Goal: Task Accomplishment & Management: Manage account settings

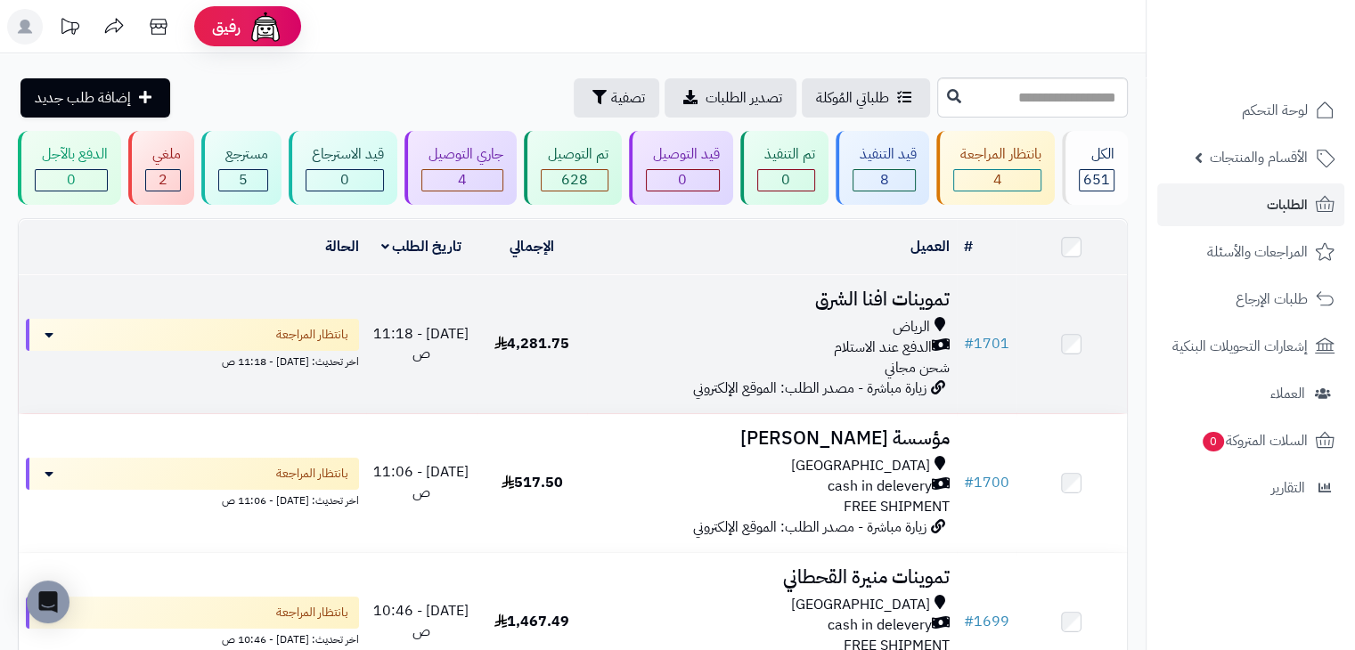
click at [645, 318] on div "الرياض" at bounding box center [771, 327] width 355 height 20
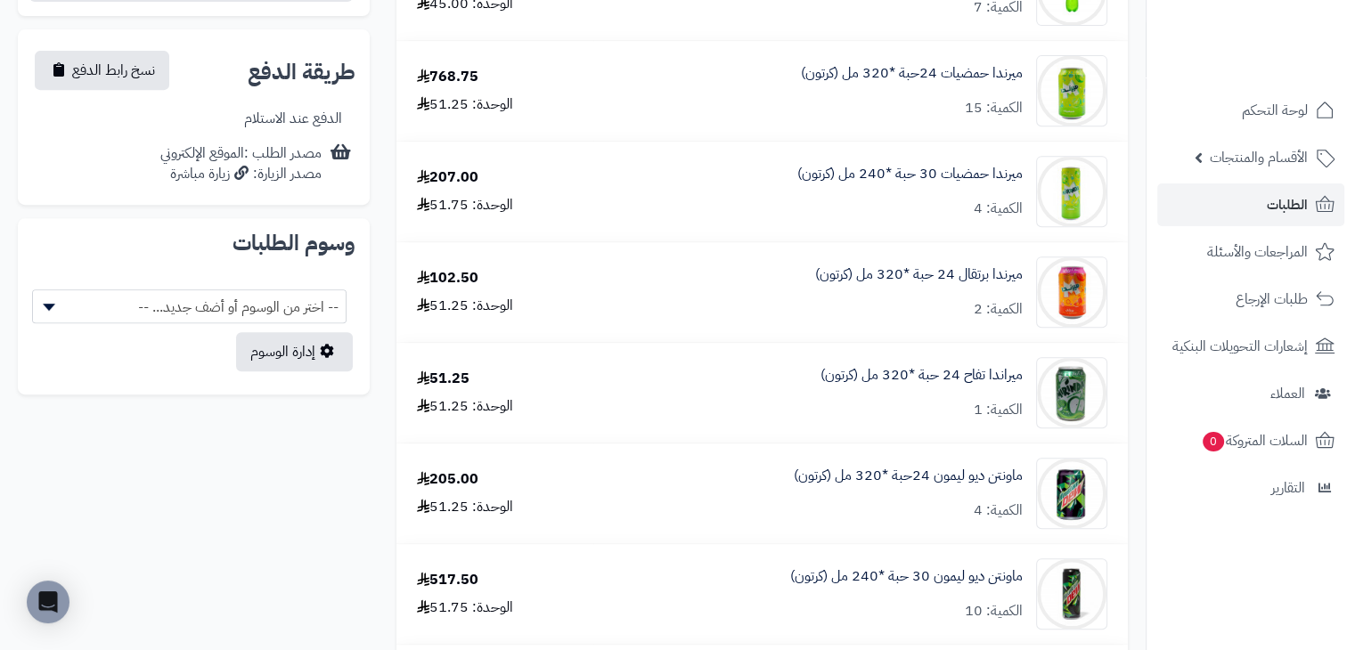
scroll to position [891, 0]
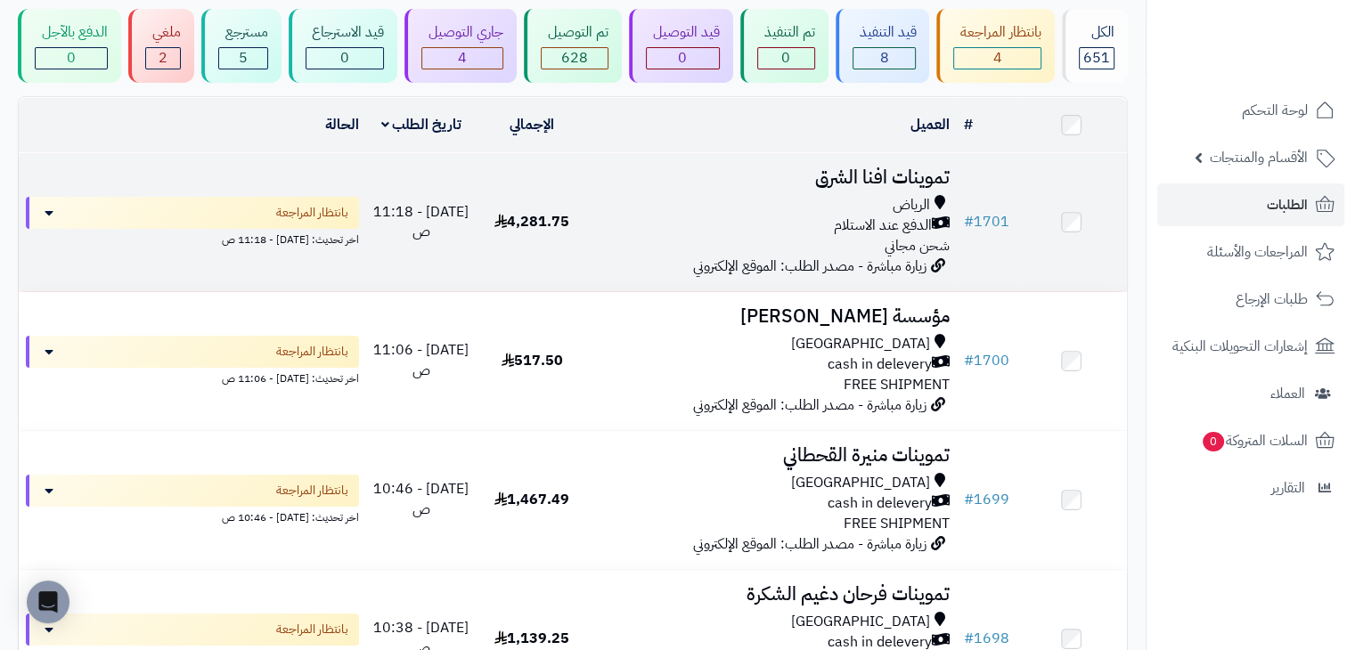
scroll to position [89, 0]
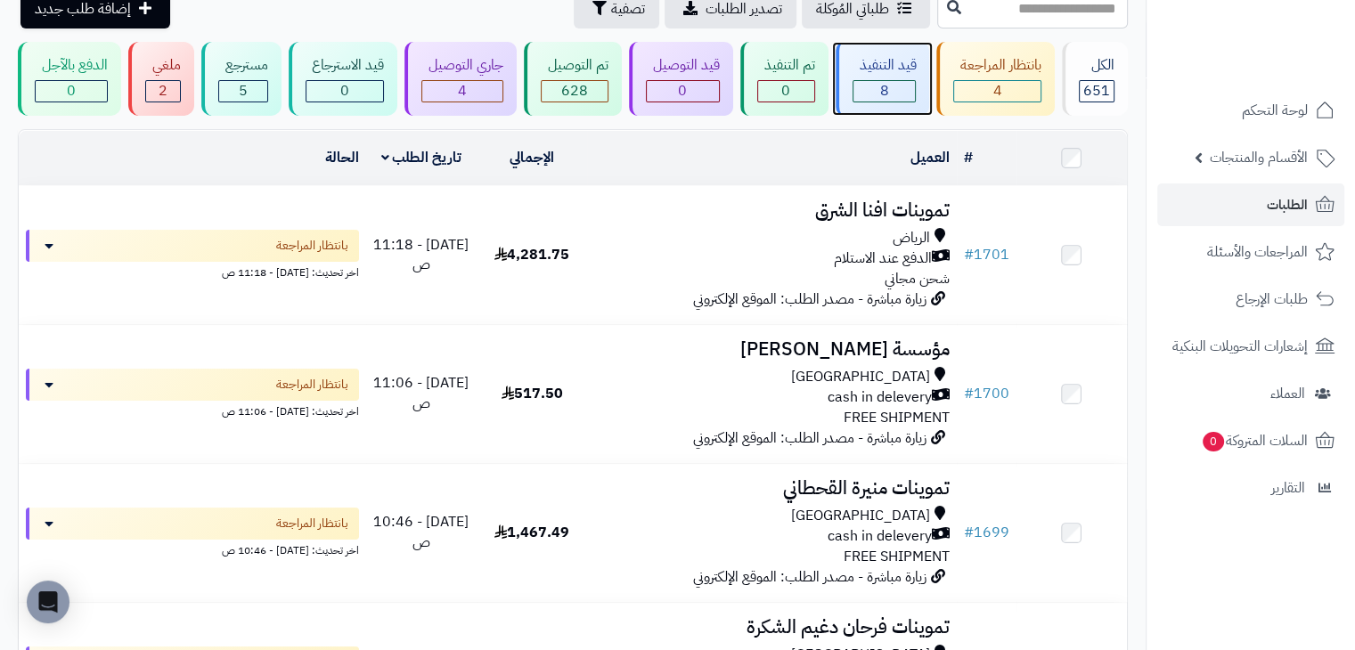
click at [873, 96] on div "8" at bounding box center [885, 91] width 62 height 20
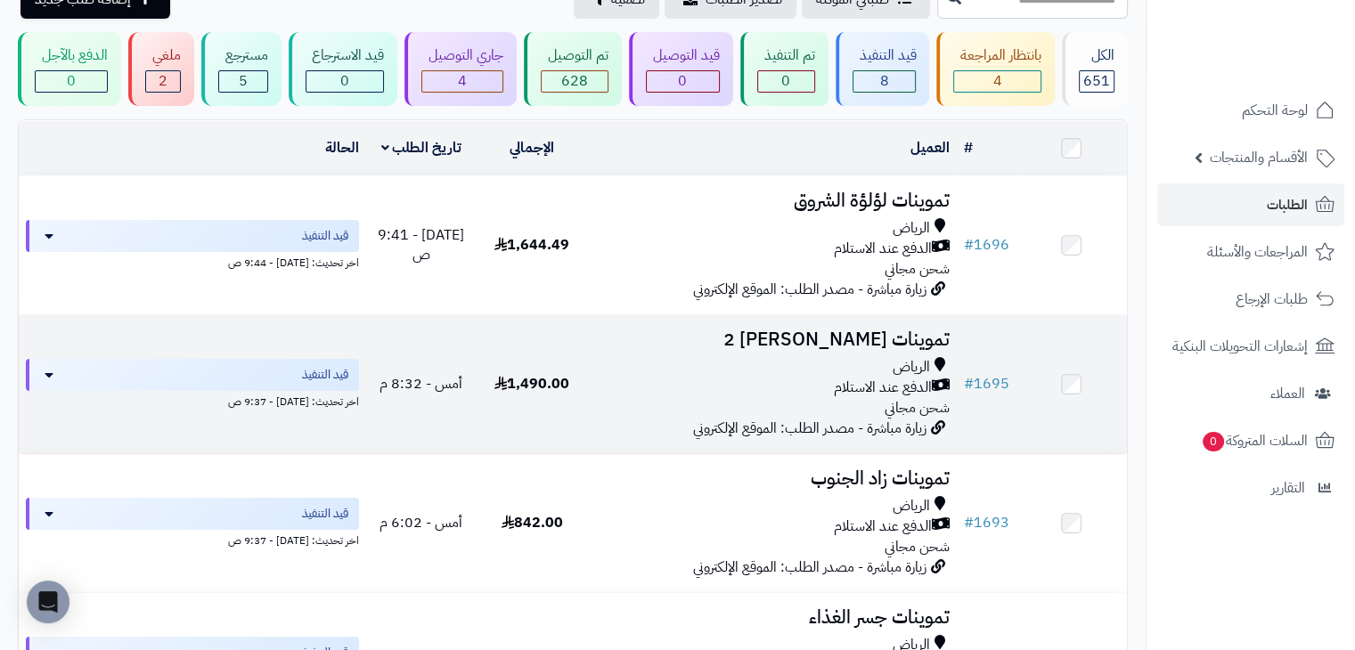
scroll to position [69, 0]
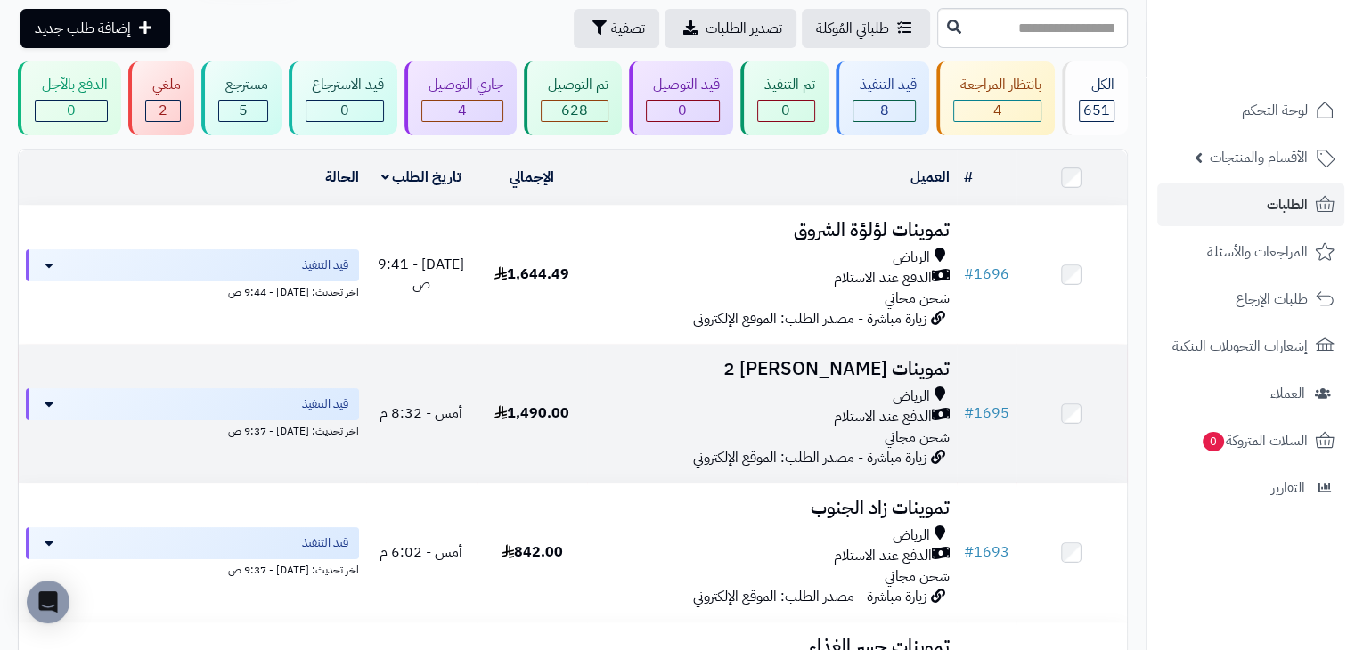
click at [805, 408] on div "الدفع عند الاستلام" at bounding box center [771, 417] width 355 height 20
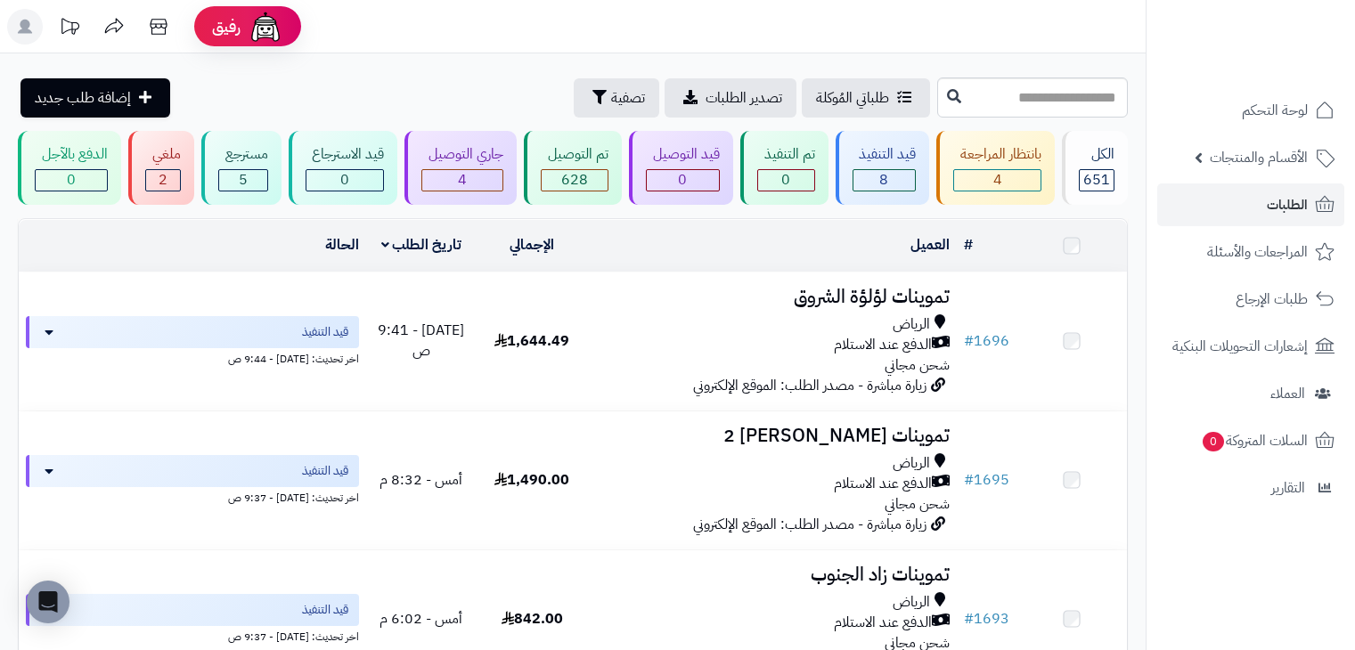
scroll to position [69, 0]
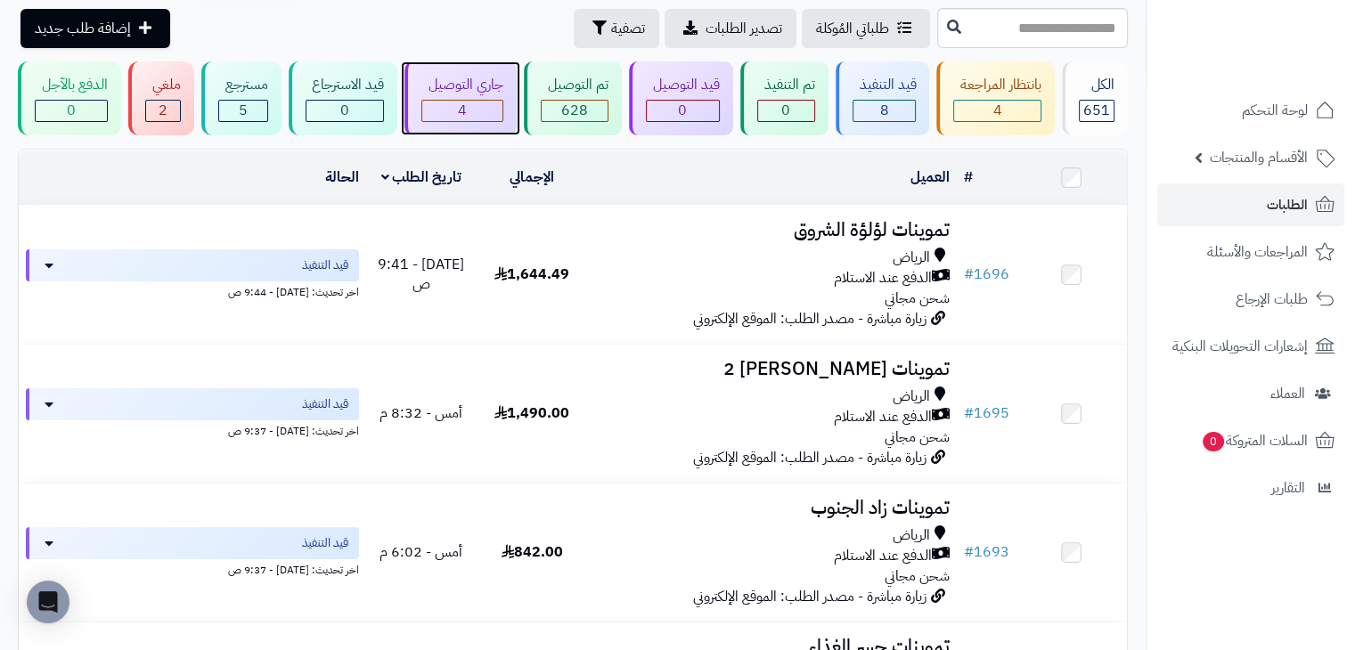
click at [432, 86] on div "جاري التوصيل" at bounding box center [462, 85] width 82 height 20
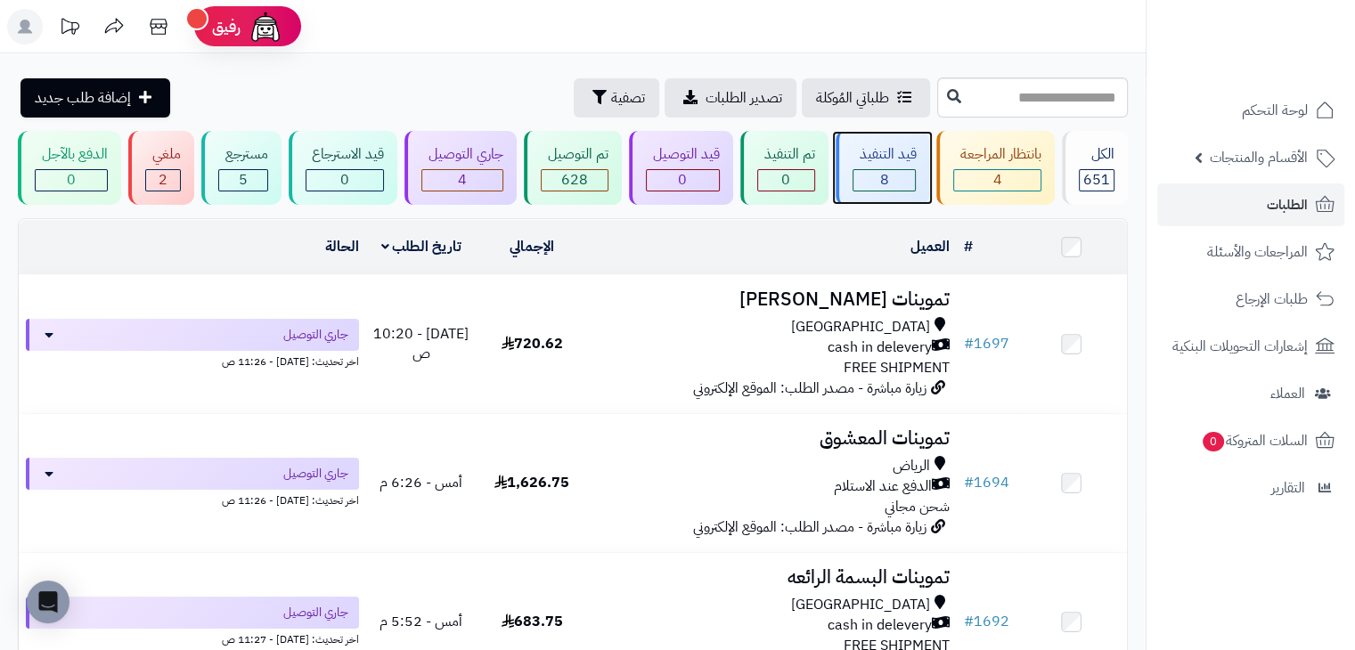
click at [887, 152] on div "قيد التنفيذ" at bounding box center [885, 154] width 64 height 20
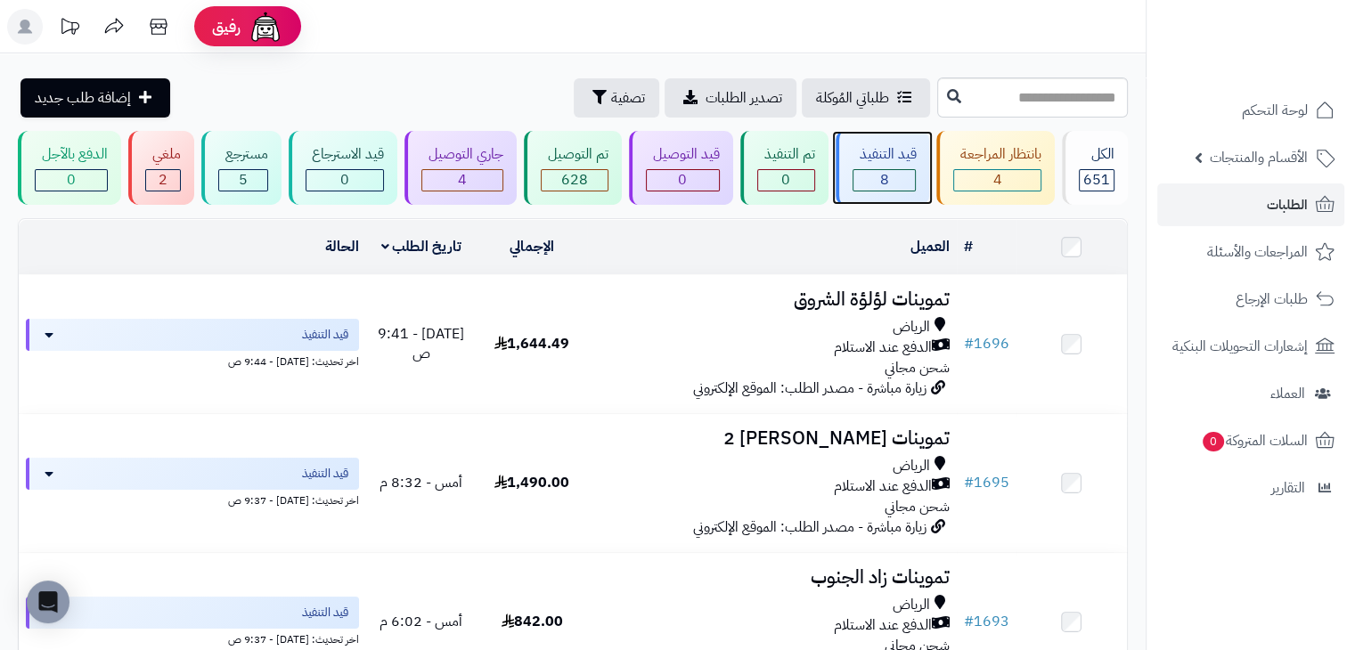
click at [920, 161] on div "قيد التنفيذ 8" at bounding box center [883, 168] width 94 height 74
click at [988, 167] on div "بانتظار المراجعة 4" at bounding box center [995, 168] width 119 height 74
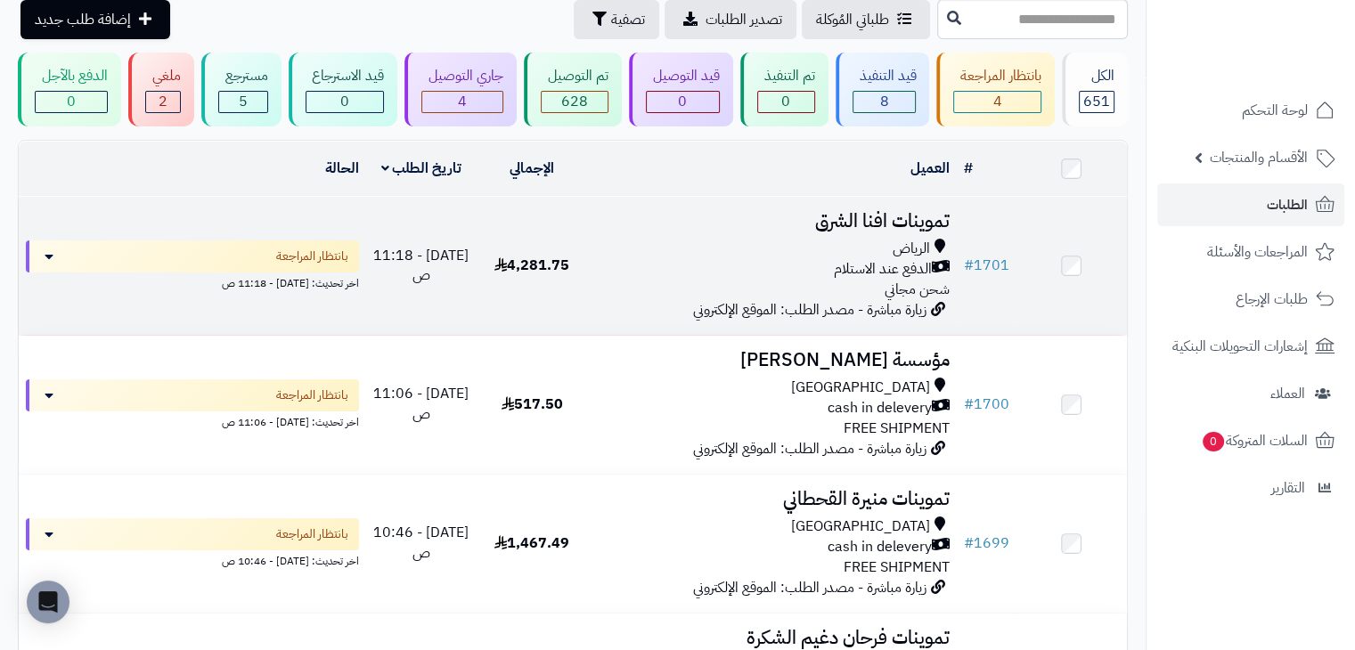
scroll to position [356, 0]
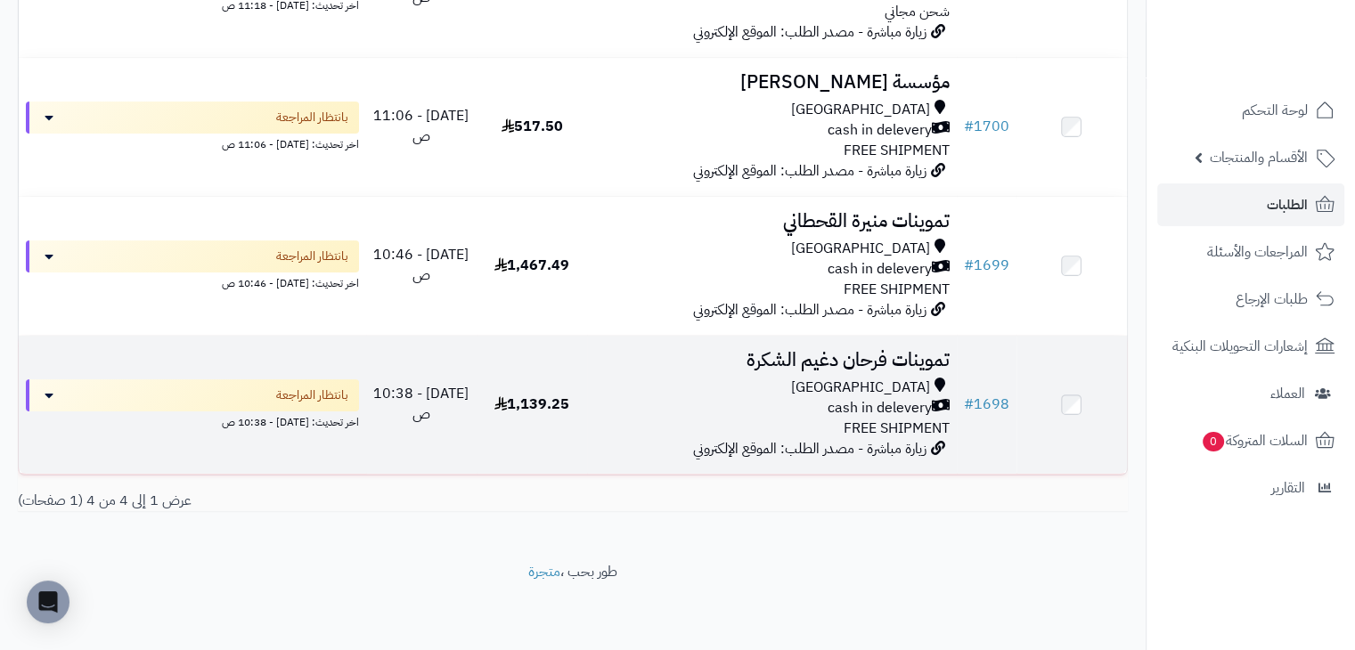
click at [709, 428] on div "[GEOGRAPHIC_DATA] cash in delevery FREE SHIPMENT" at bounding box center [771, 408] width 355 height 61
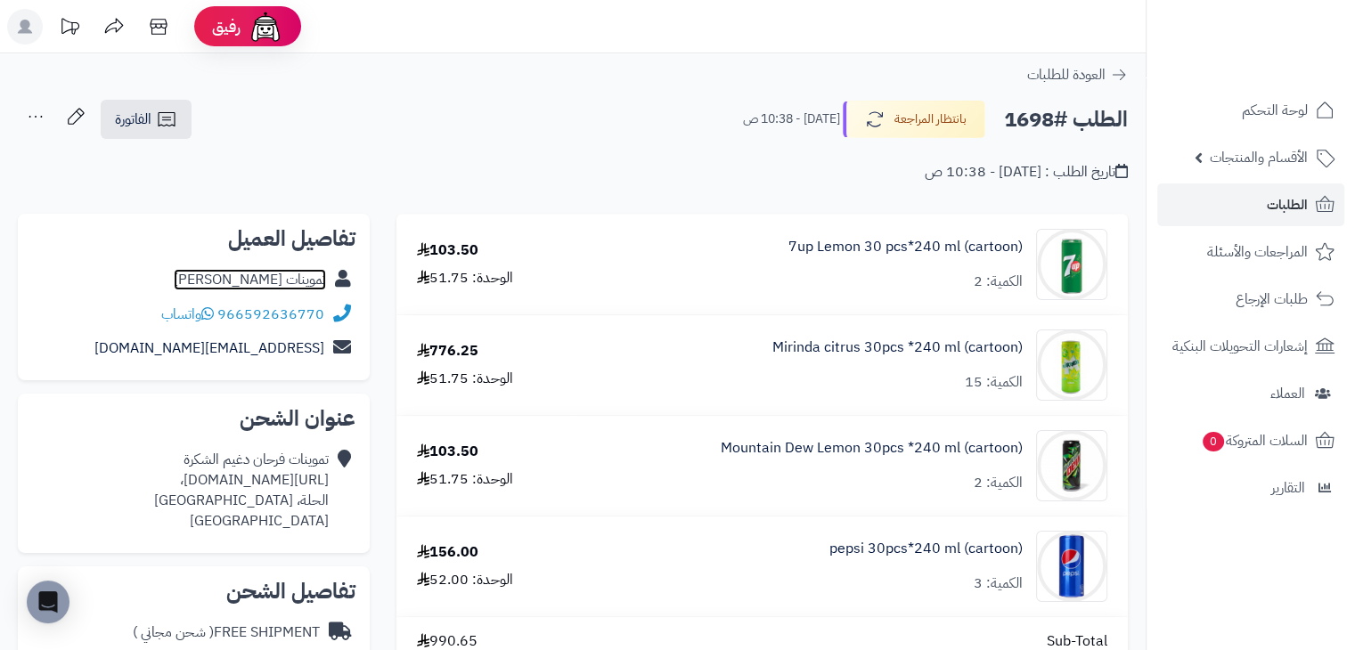
click at [281, 285] on link "تموينات فرحان دغيم الشكرة" at bounding box center [250, 279] width 152 height 21
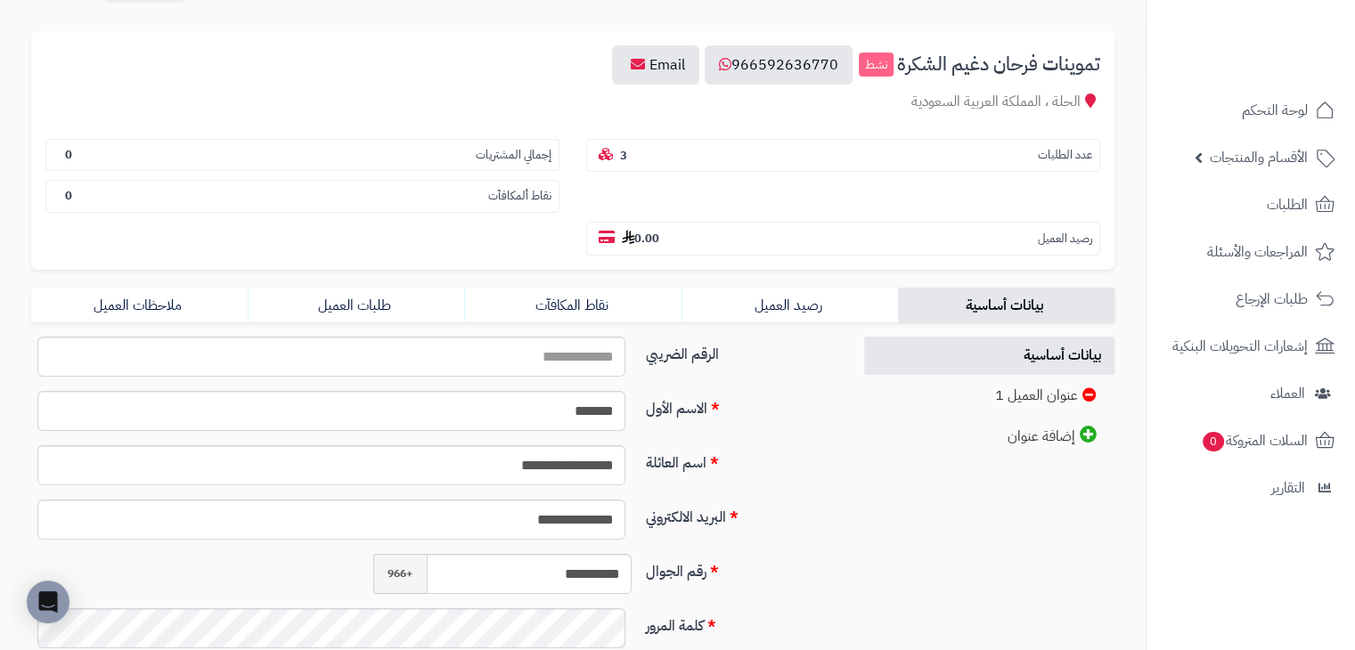
scroll to position [178, 0]
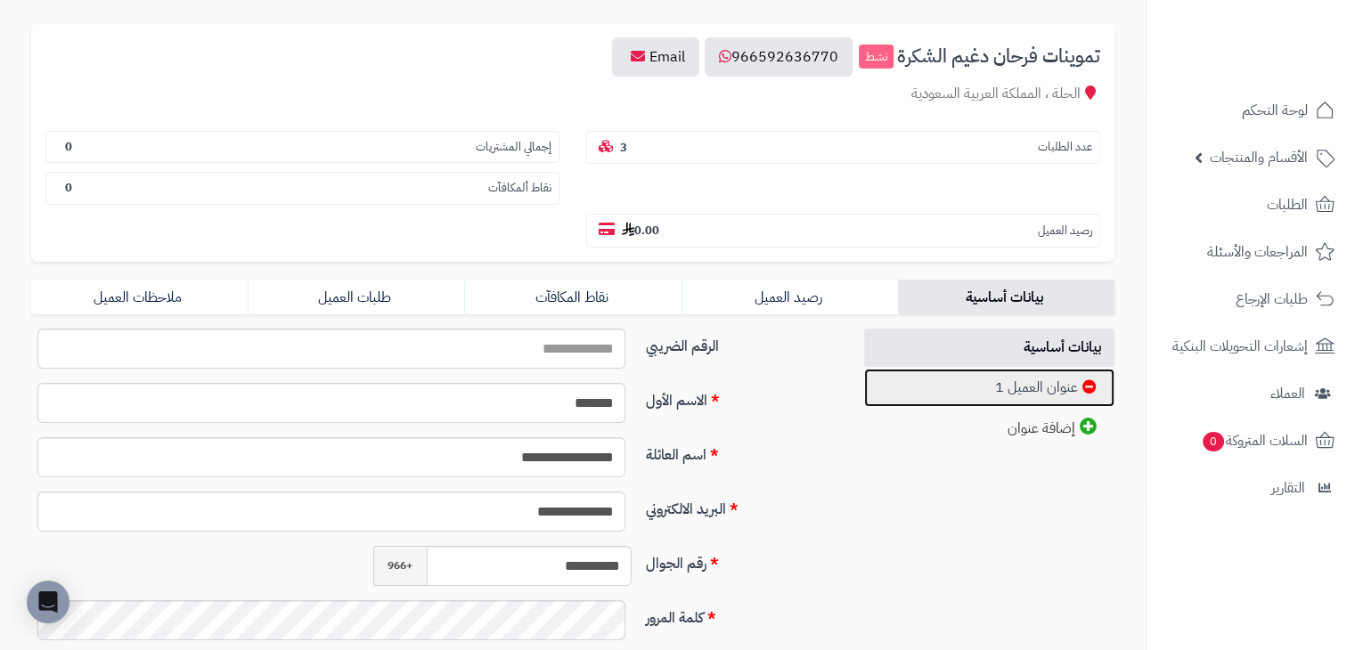
click at [905, 369] on link "عنوان العميل 1" at bounding box center [989, 388] width 251 height 38
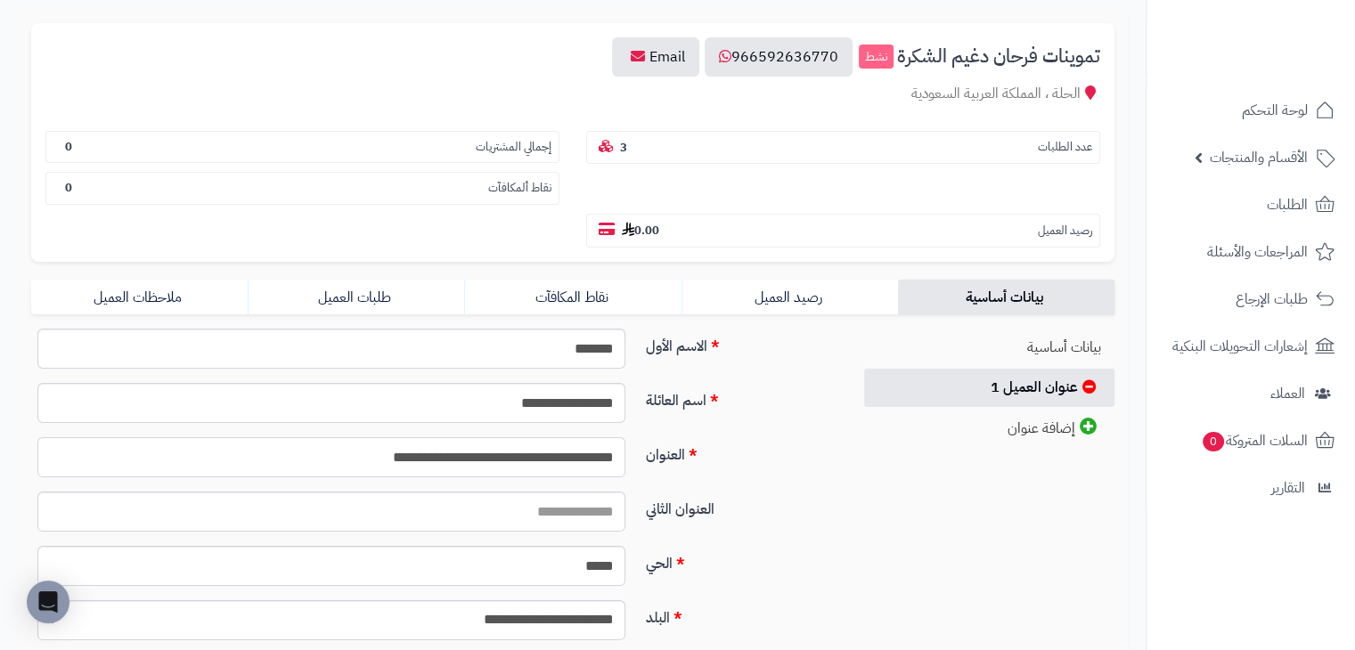
click at [360, 437] on input "**********" at bounding box center [331, 457] width 588 height 40
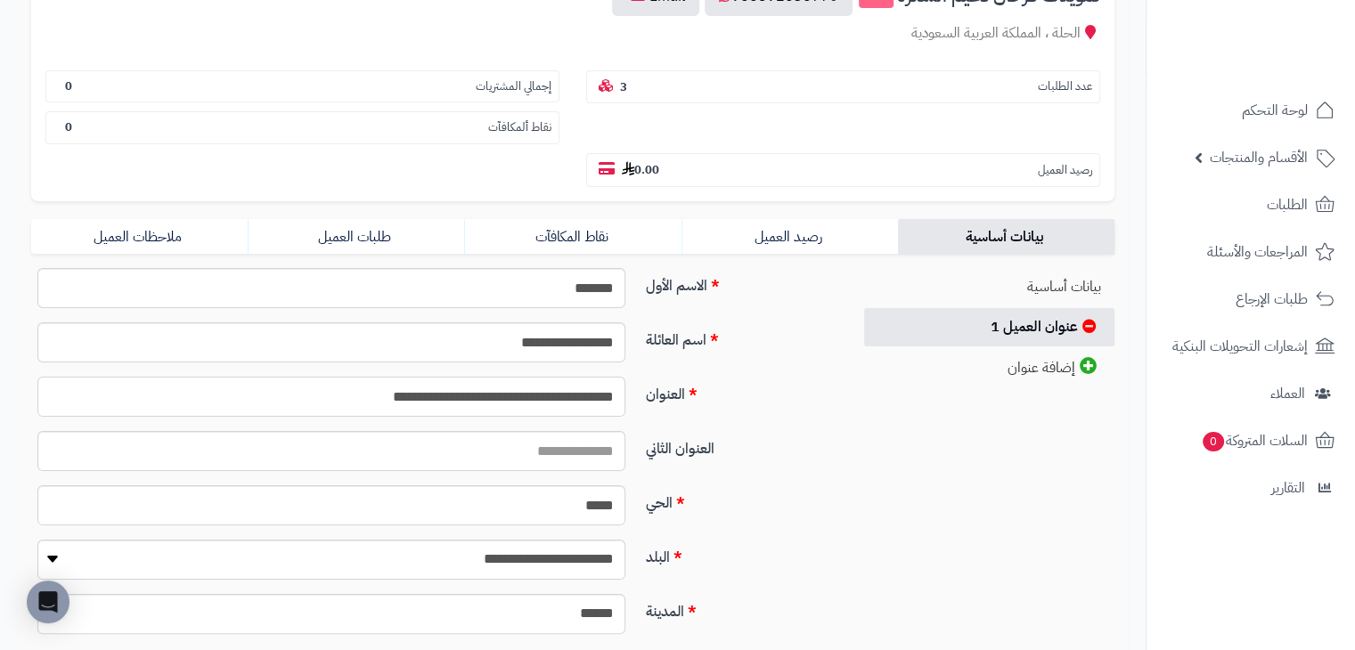
scroll to position [390, 0]
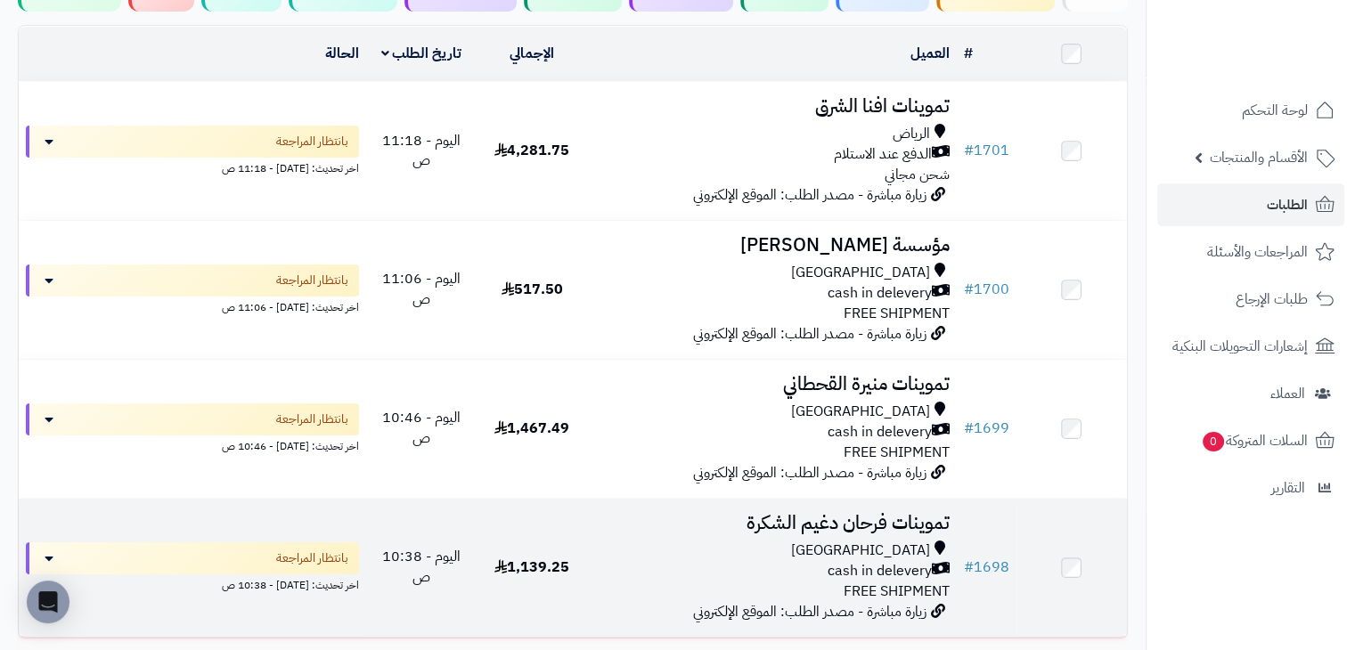
scroll to position [178, 0]
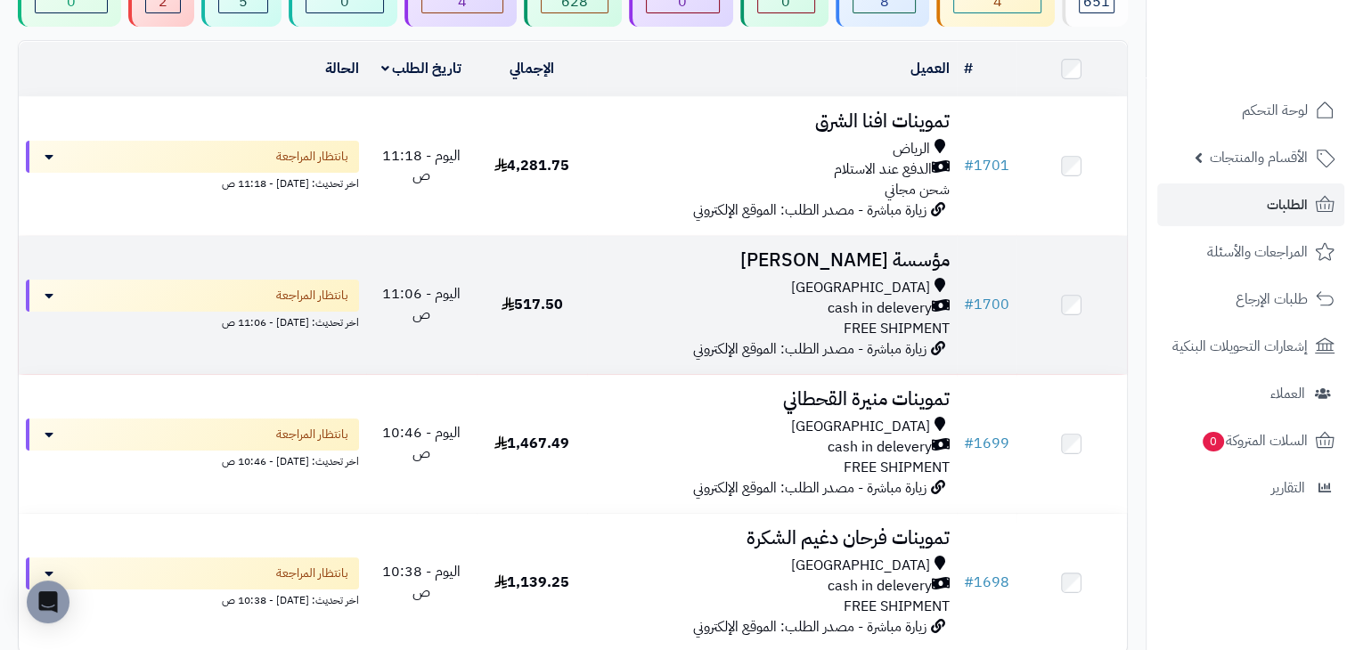
click at [606, 336] on td "مؤسسة [PERSON_NAME][GEOGRAPHIC_DATA] cash in delevery FREE SHIPMENT زيارة مباشر…" at bounding box center [771, 305] width 369 height 138
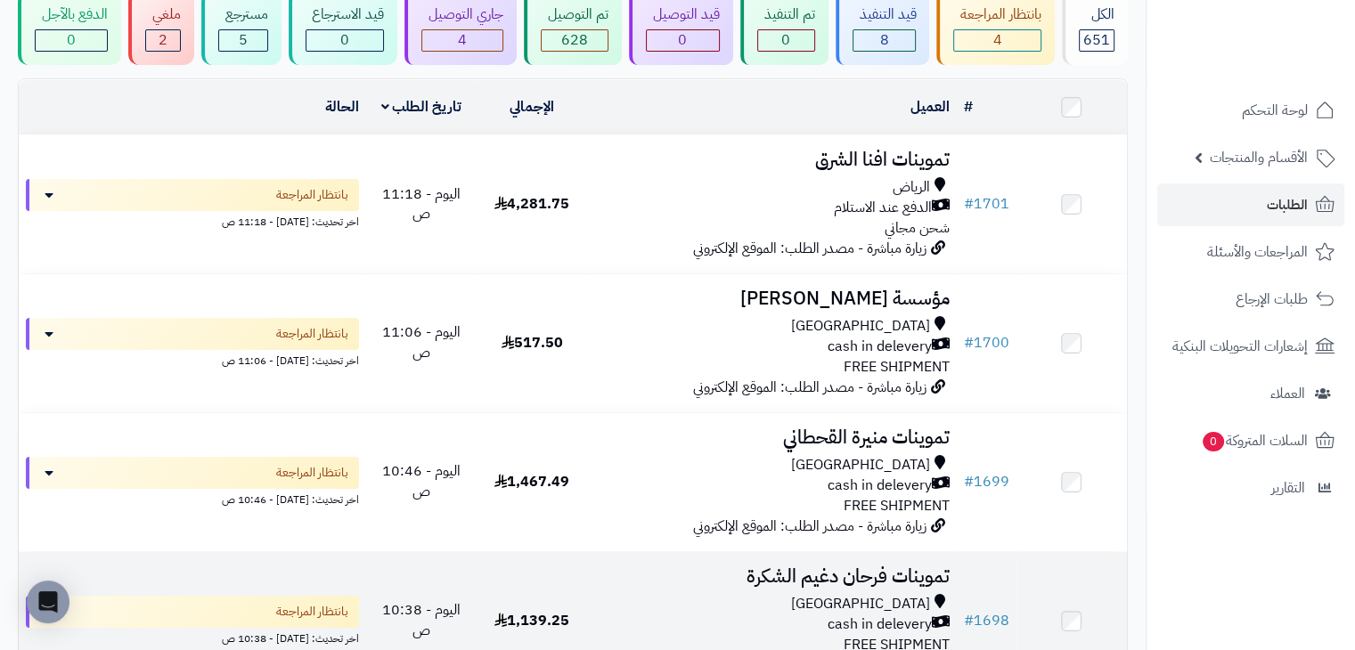
scroll to position [267, 0]
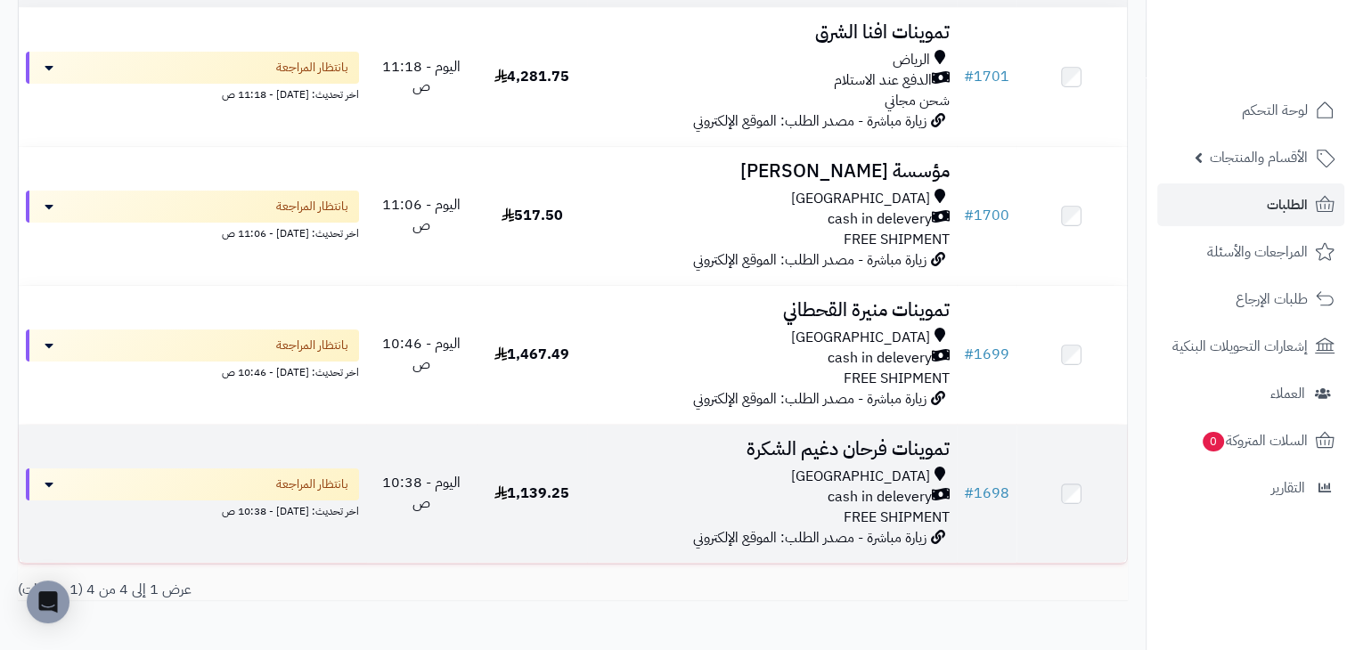
click at [728, 479] on div "Riyadh" at bounding box center [771, 477] width 355 height 20
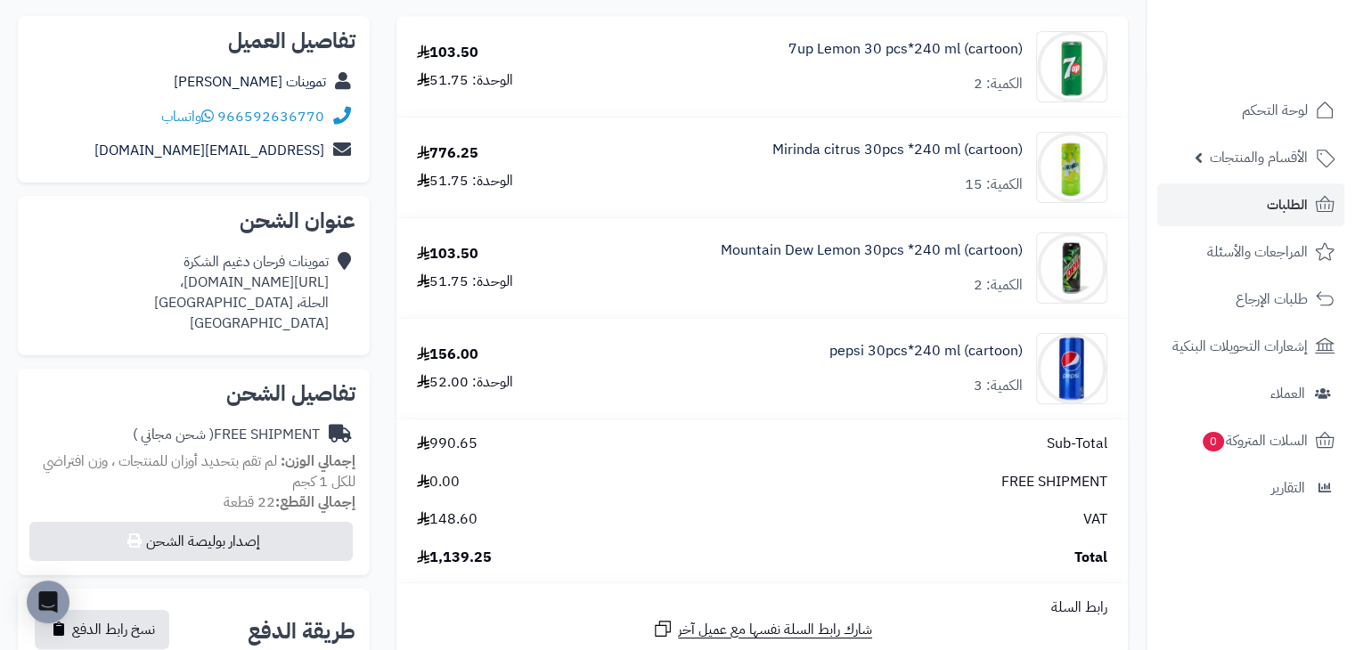
scroll to position [200, 0]
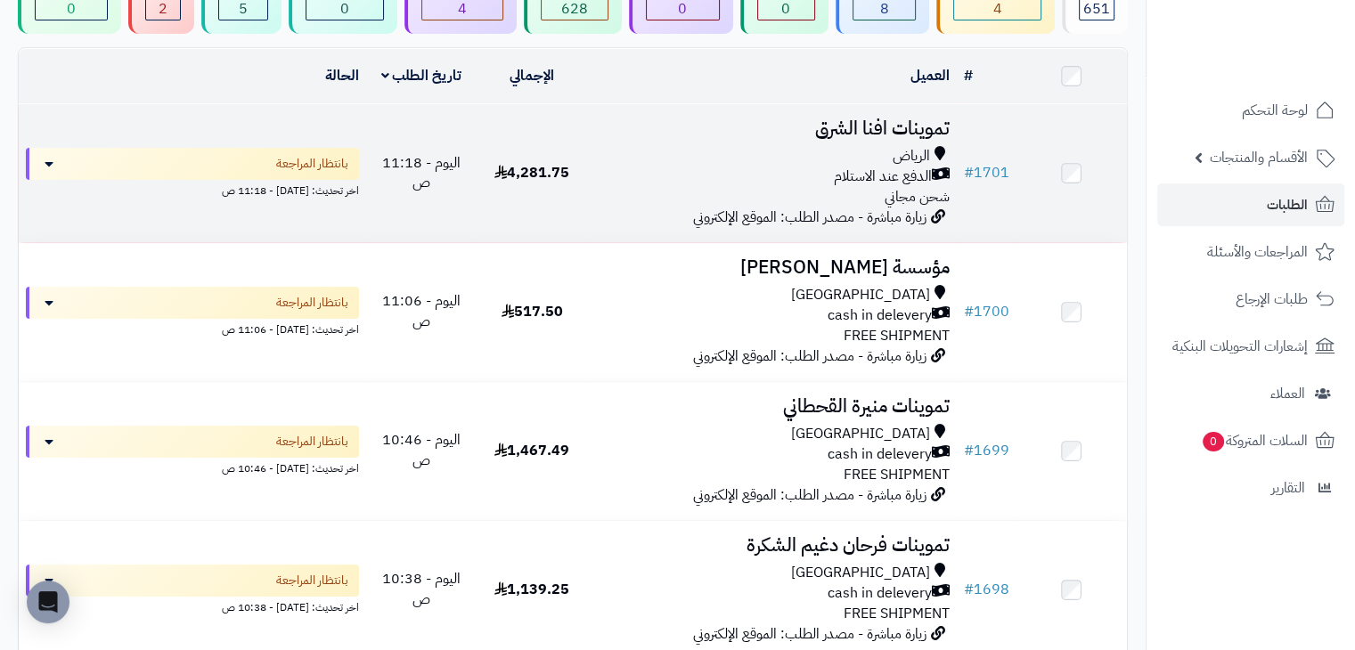
scroll to position [165, 0]
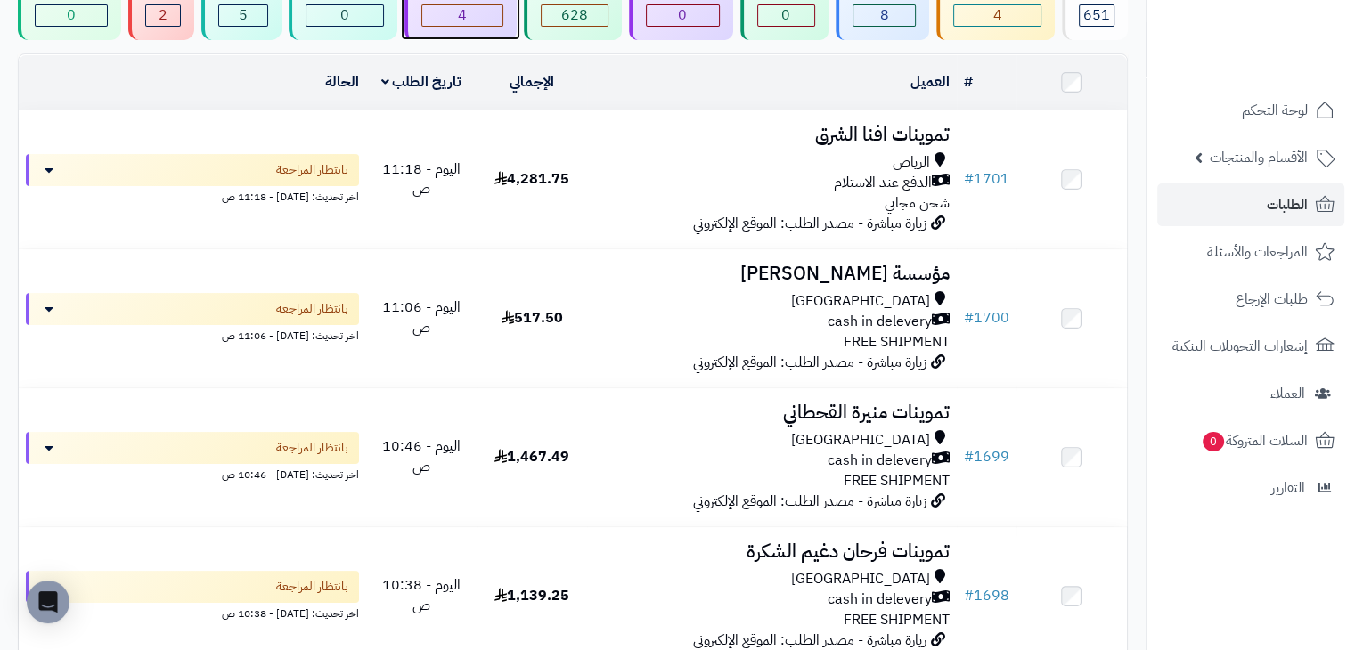
click at [486, 37] on div "جاري التوصيل 4" at bounding box center [461, 3] width 112 height 74
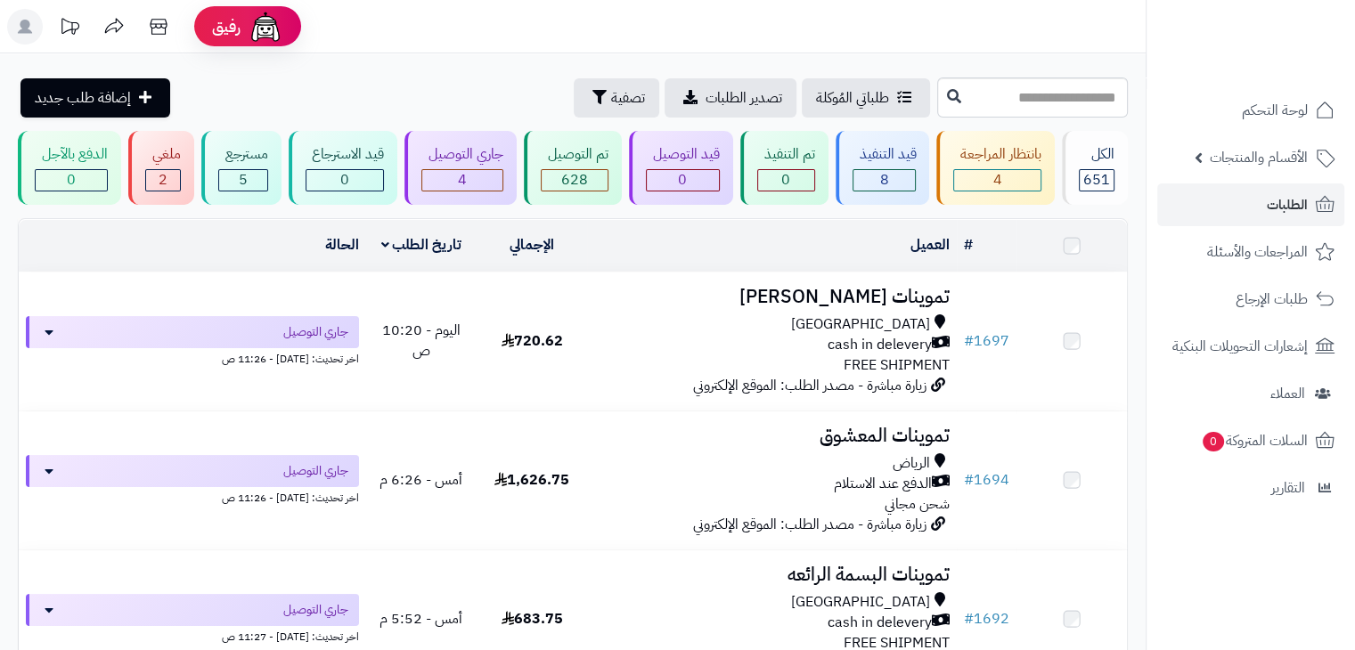
click at [543, 181] on div "628" at bounding box center [575, 180] width 66 height 20
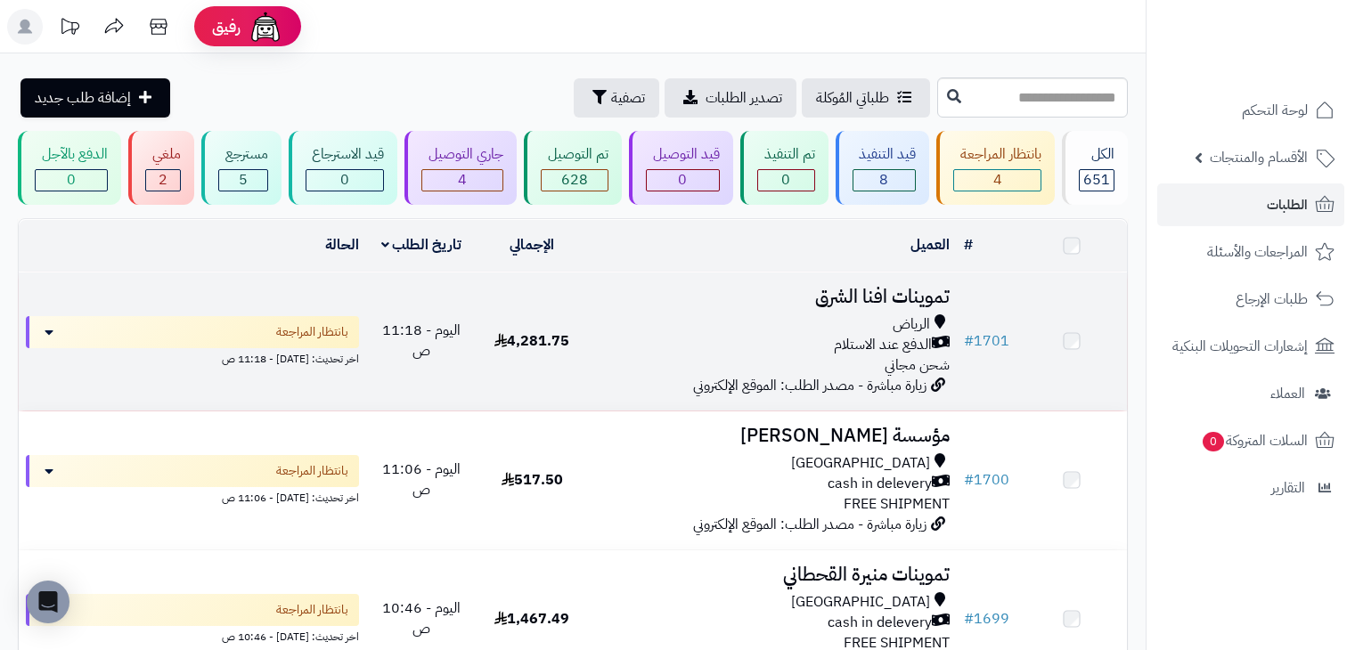
scroll to position [165, 0]
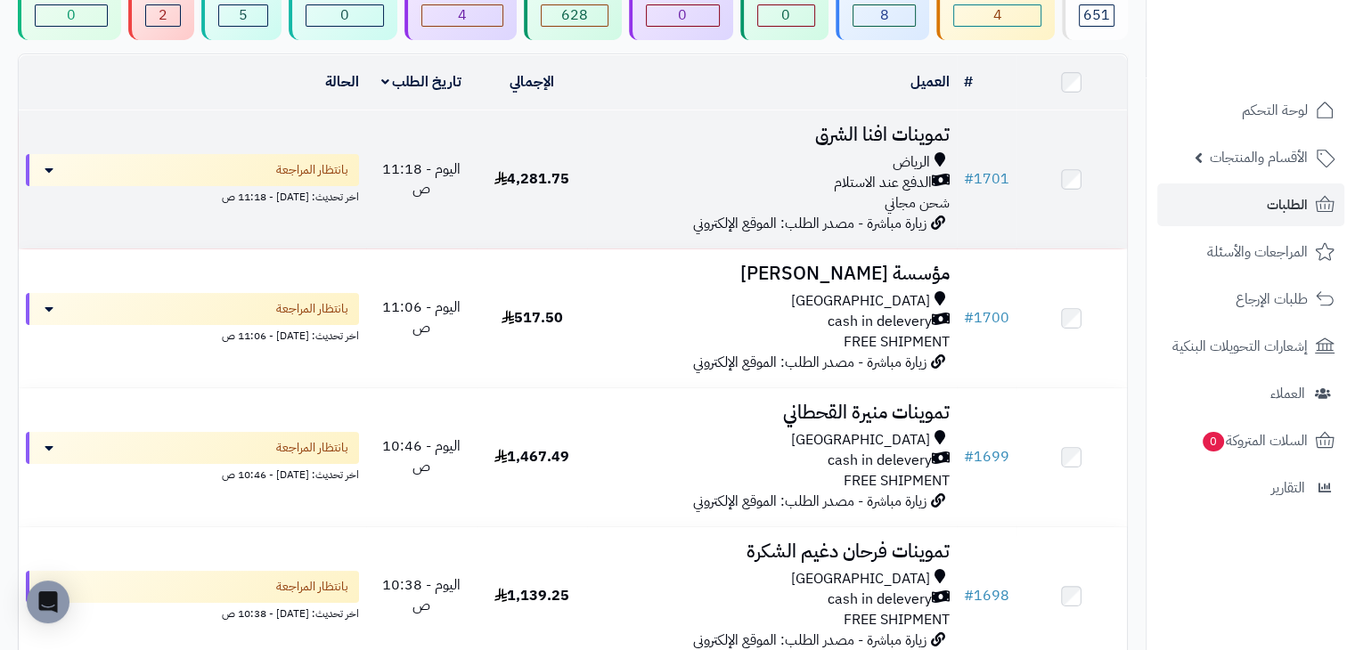
click at [599, 218] on td "تموينات افنا الشرق الرياض الدفع عند الاستلام شحن مجاني زيارة مباشرة - مصدر الطل…" at bounding box center [771, 179] width 369 height 138
click at [643, 208] on div "الرياض الدفع عند الاستلام شحن مجاني" at bounding box center [771, 182] width 355 height 61
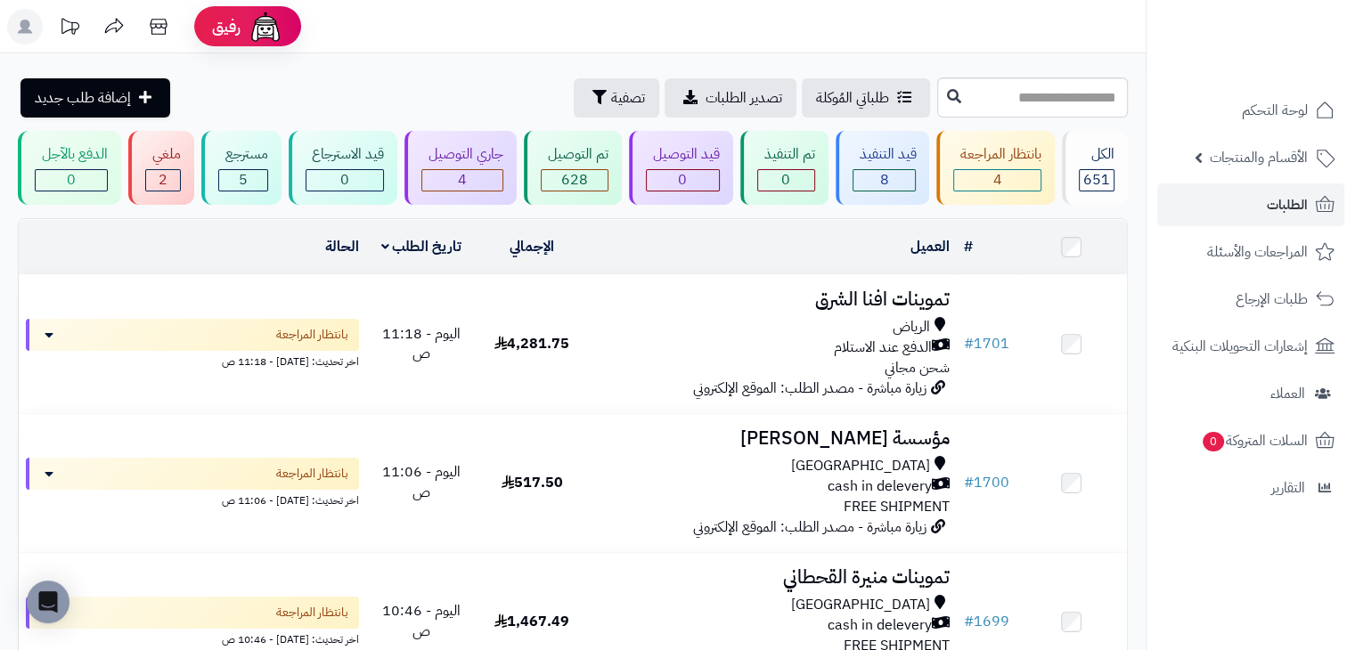
click at [370, 61] on div "**********" at bounding box center [573, 485] width 1146 height 865
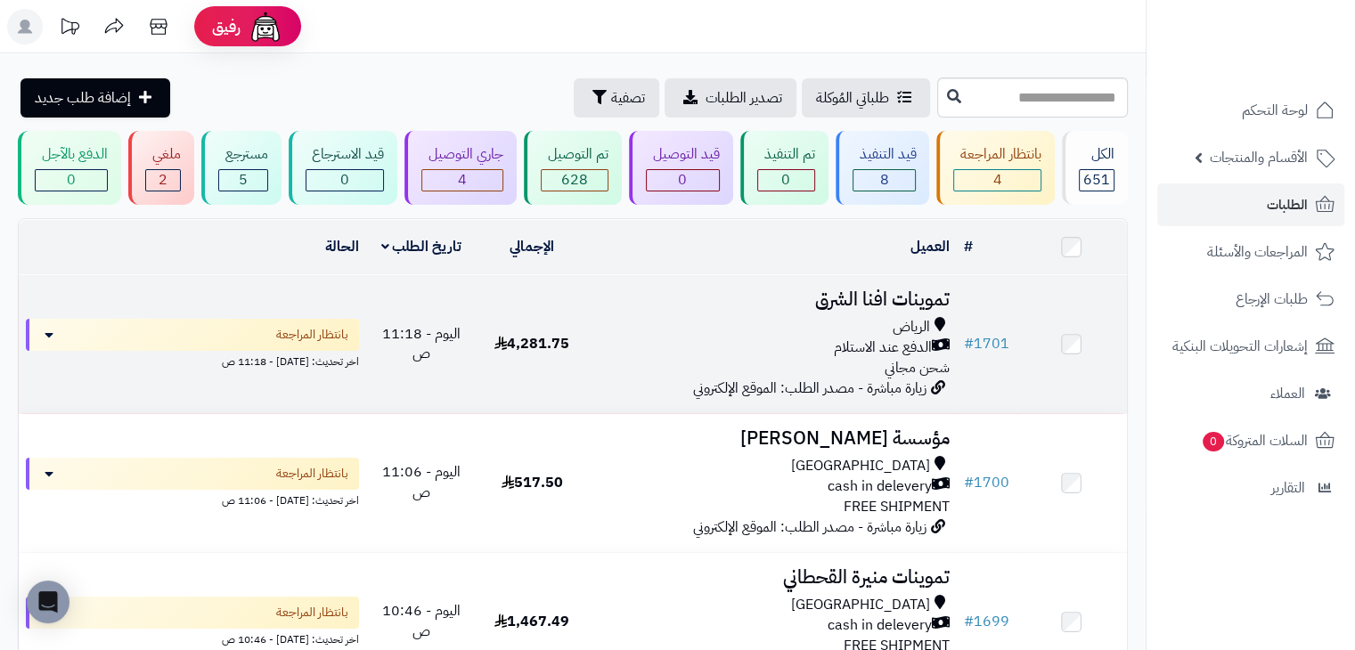
click at [648, 384] on td "تموينات افنا الشرق الرياض الدفع عند الاستلام شحن مجاني زيارة مباشرة - مصدر الطل…" at bounding box center [771, 344] width 369 height 138
click at [614, 365] on div "الرياض الدفع عند الاستلام شحن مجاني" at bounding box center [771, 347] width 355 height 61
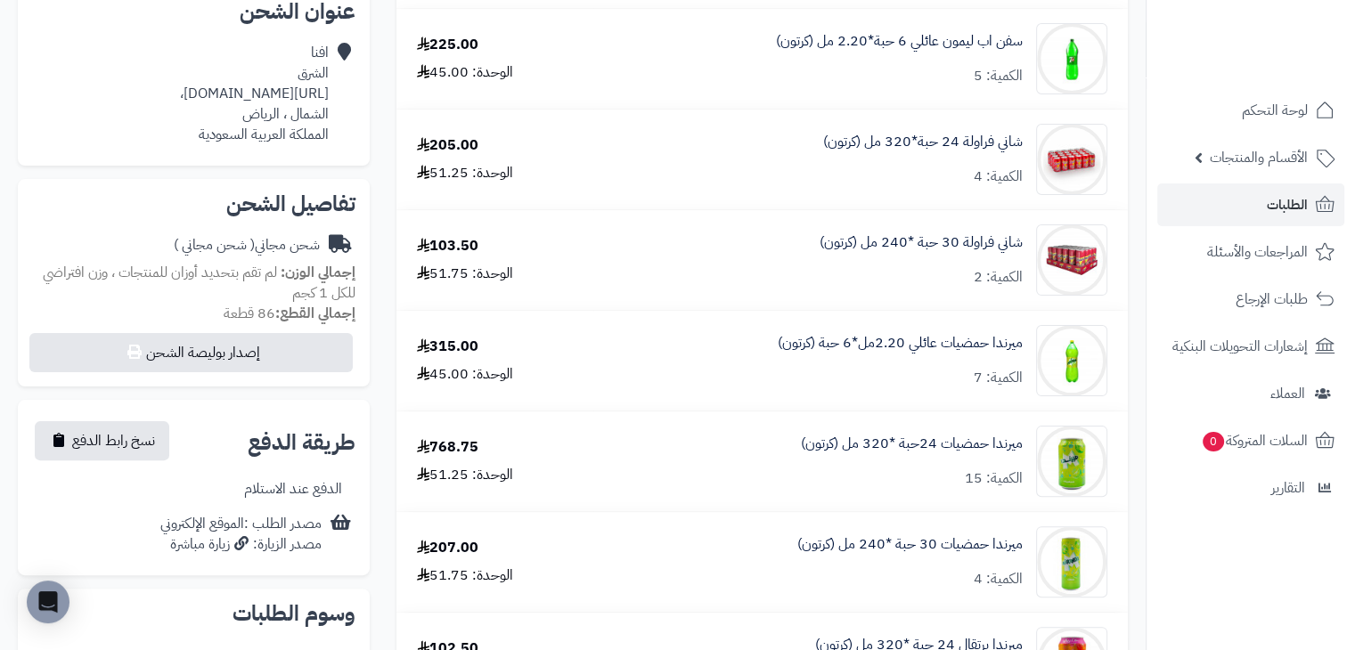
scroll to position [445, 0]
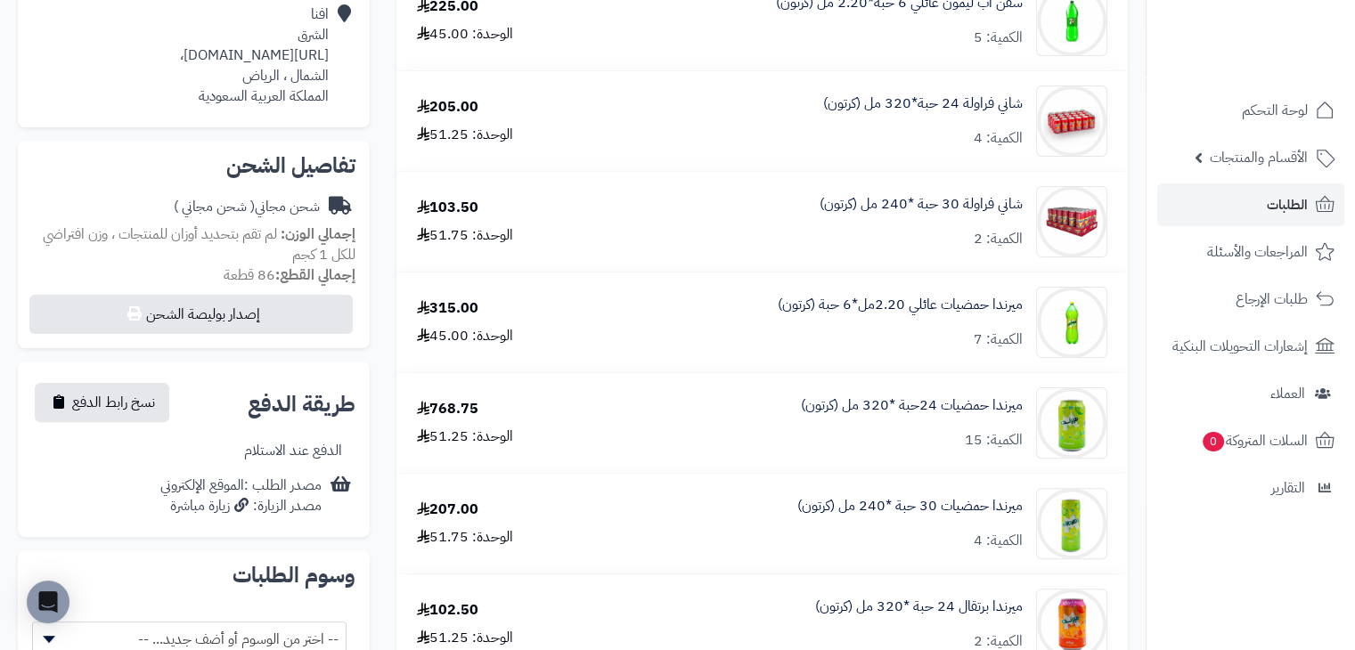
click at [439, 235] on div "الوحدة: 51.75" at bounding box center [465, 235] width 96 height 20
click at [442, 235] on div "الوحدة: 51.75" at bounding box center [465, 235] width 96 height 20
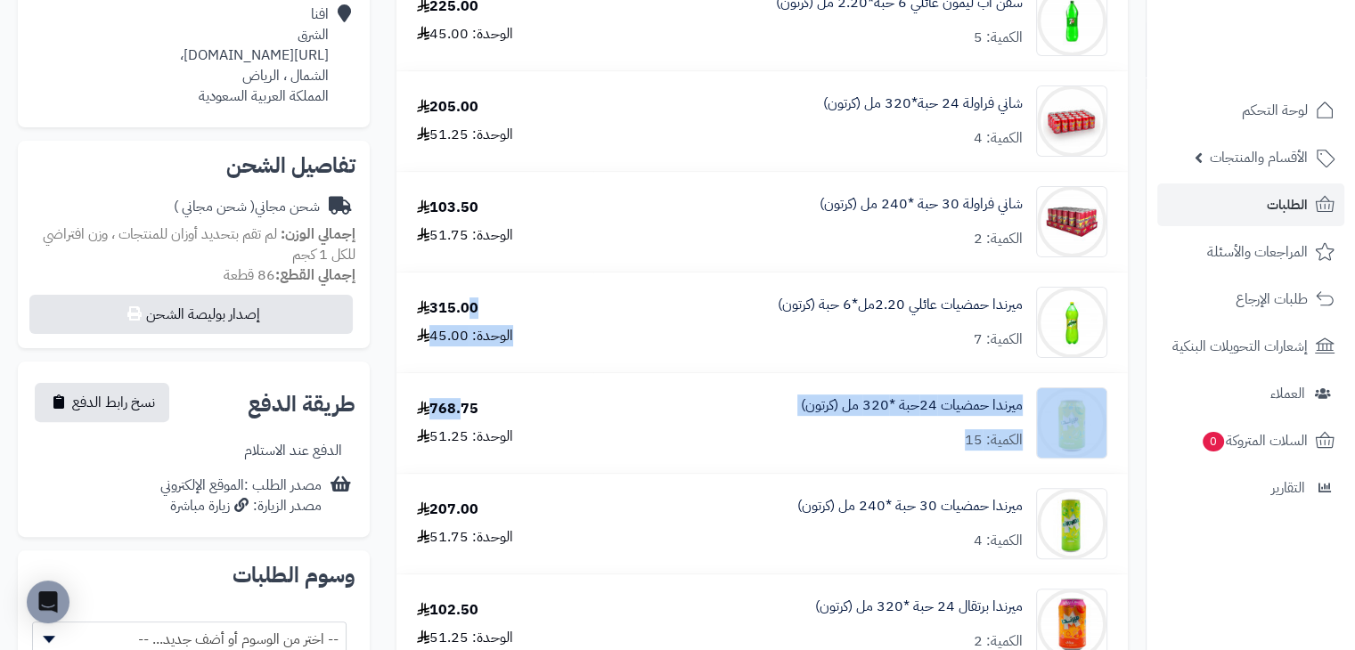
drag, startPoint x: 471, startPoint y: 315, endPoint x: 467, endPoint y: 408, distance: 93.7
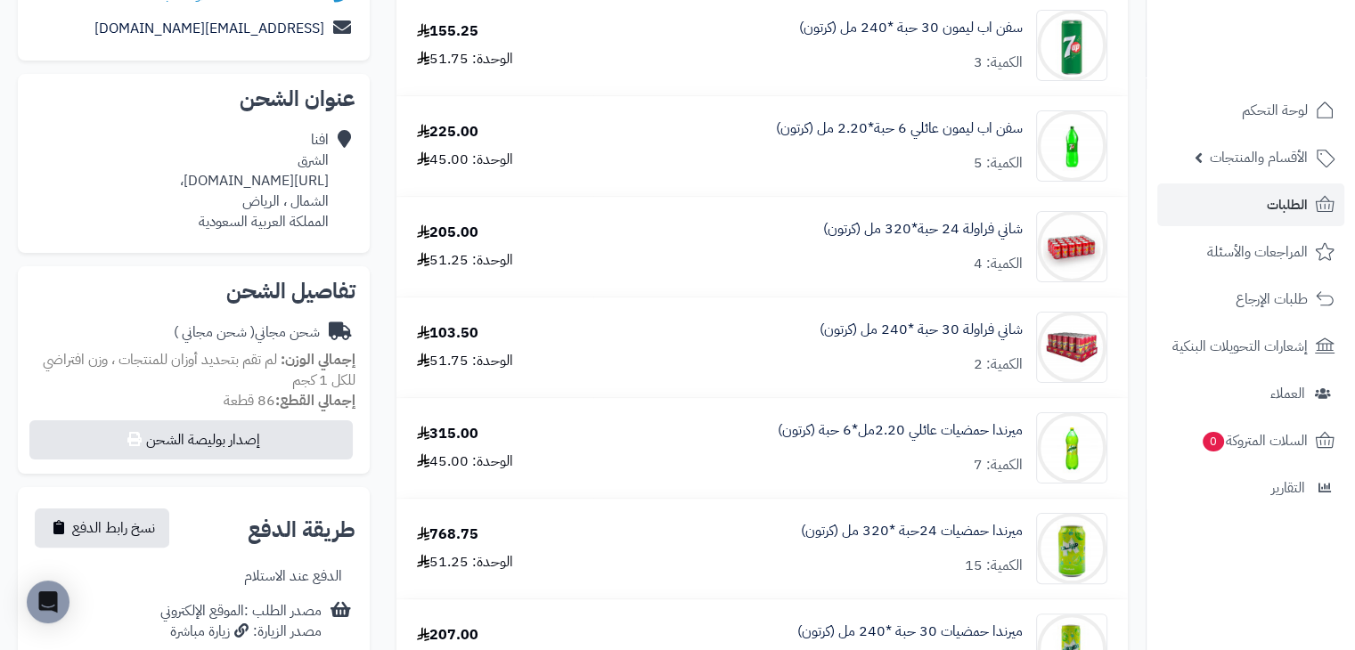
scroll to position [0, 0]
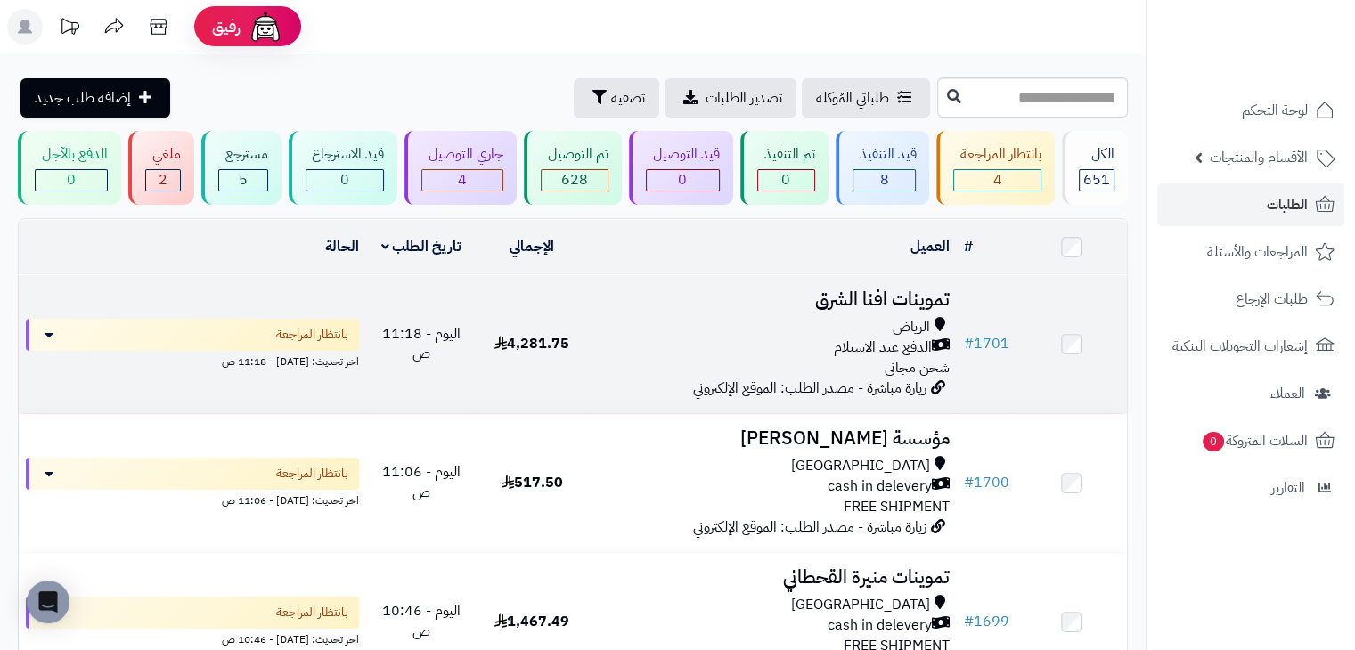
click at [576, 316] on td "4,281.75" at bounding box center [532, 344] width 110 height 138
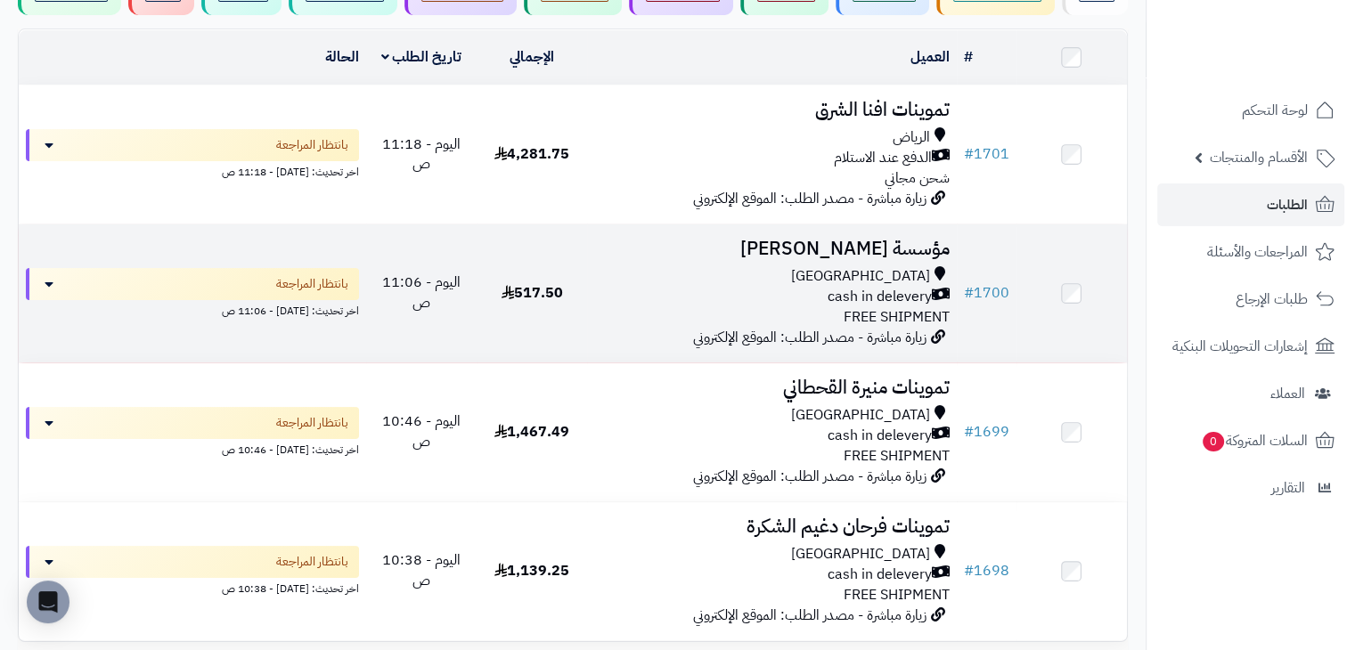
scroll to position [178, 0]
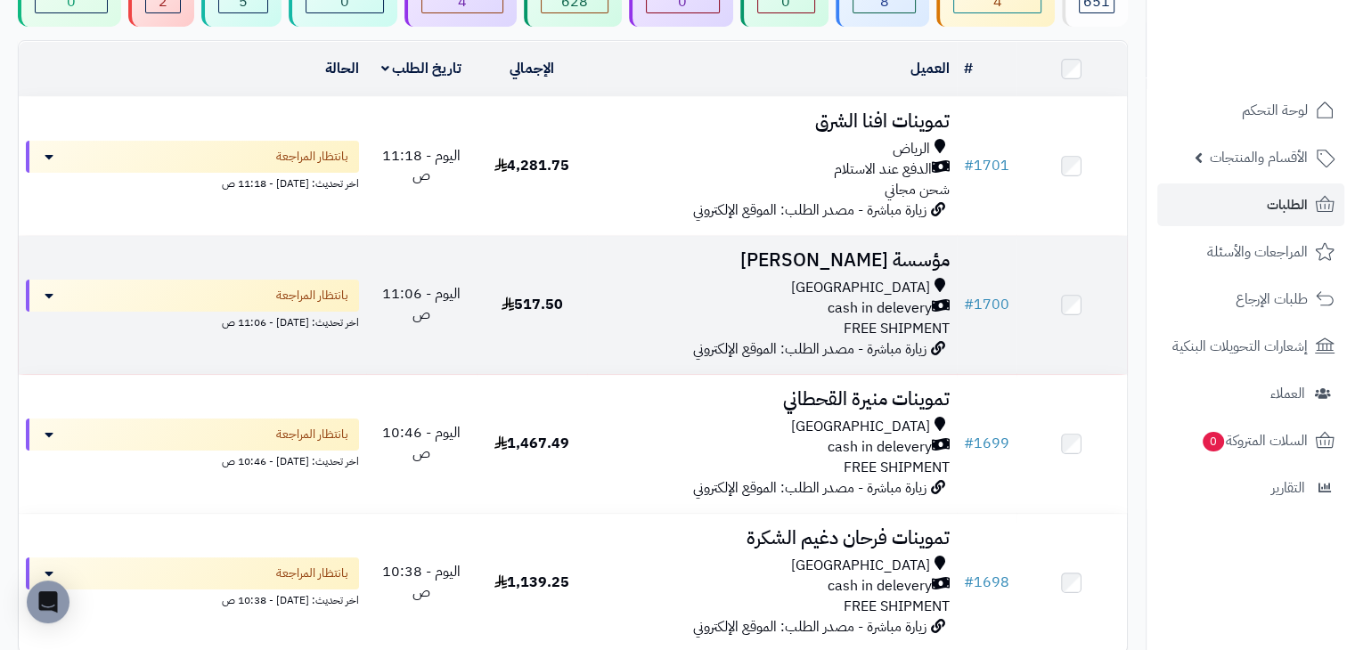
click at [753, 269] on td "مؤسسة محمد الماضي Riyadh cash in delevery FREE SHIPMENT زيارة مباشرة - مصدر الط…" at bounding box center [771, 305] width 369 height 138
click at [593, 329] on td "مؤسسة محمد الماضي Riyadh cash in delevery FREE SHIPMENT زيارة مباشرة - مصدر الط…" at bounding box center [771, 305] width 369 height 138
click at [483, 266] on td "517.50" at bounding box center [532, 305] width 110 height 138
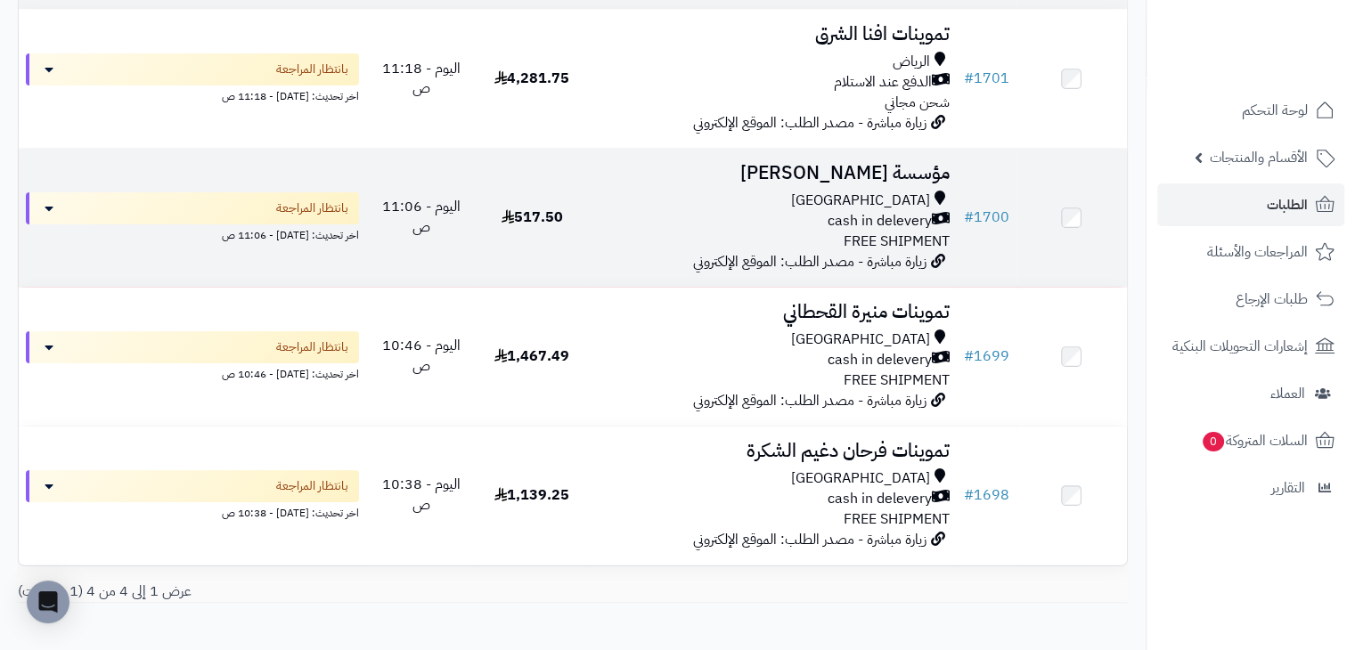
scroll to position [267, 0]
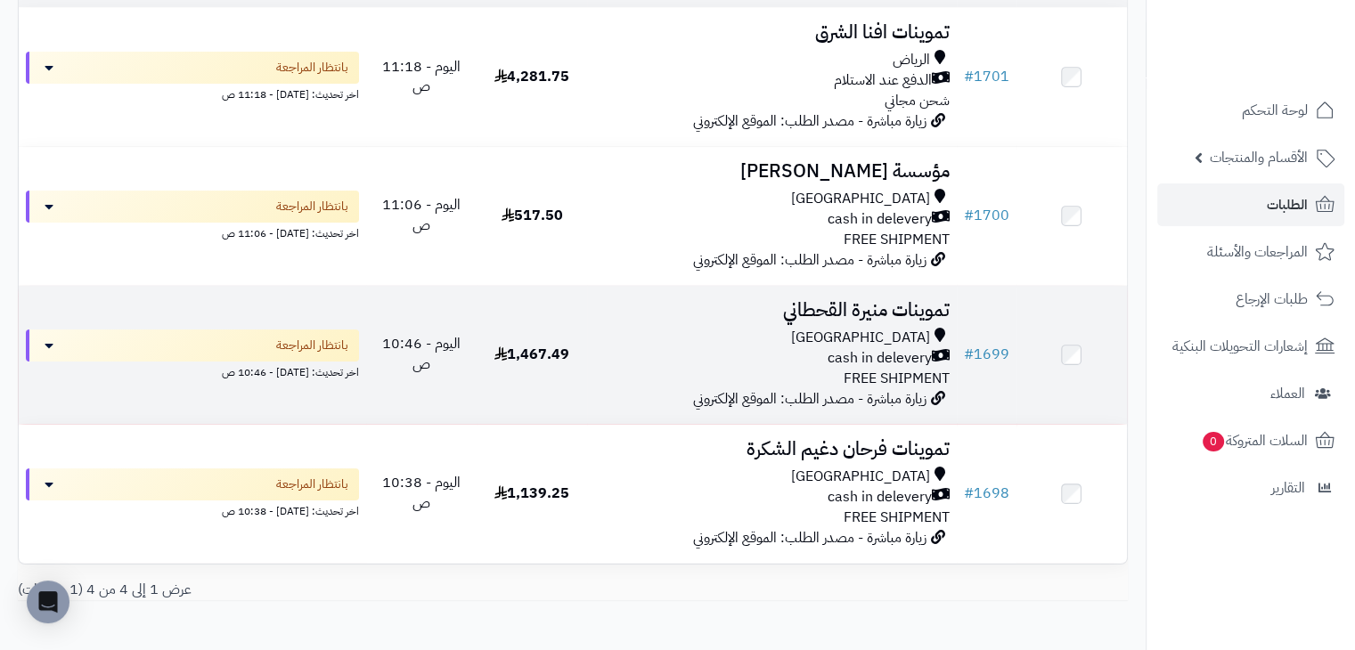
click at [591, 346] on td "تموينات منيرة القحطاني Riyadh cash in delevery FREE SHIPMENT زيارة مباشرة - مصد…" at bounding box center [771, 355] width 369 height 138
click at [450, 311] on td "اليوم - 10:46 ص" at bounding box center [421, 355] width 110 height 138
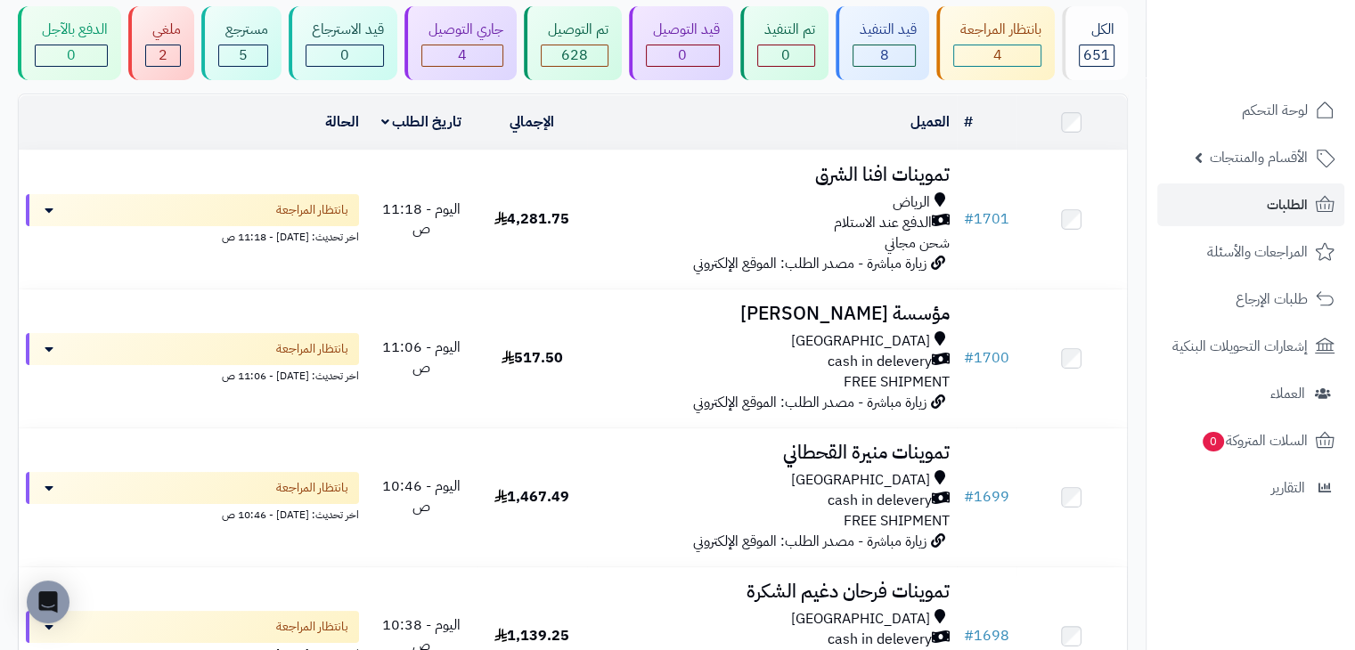
scroll to position [86, 0]
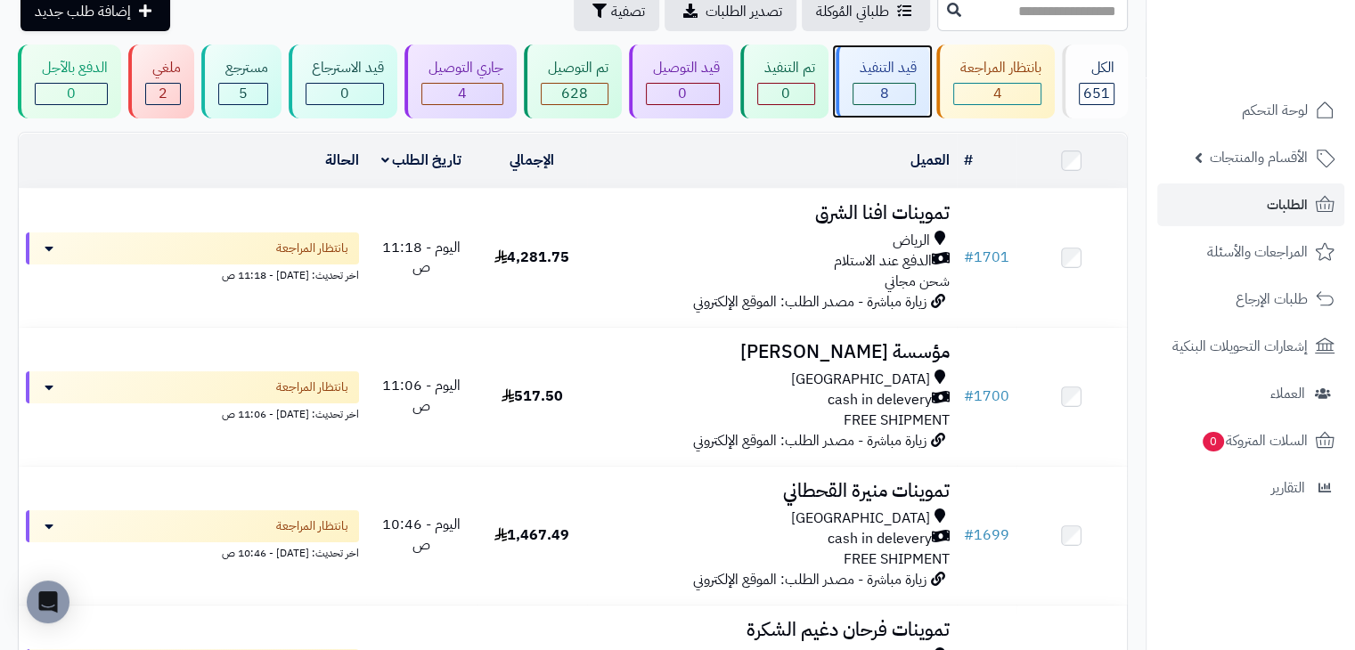
click at [911, 100] on div "8" at bounding box center [885, 94] width 62 height 20
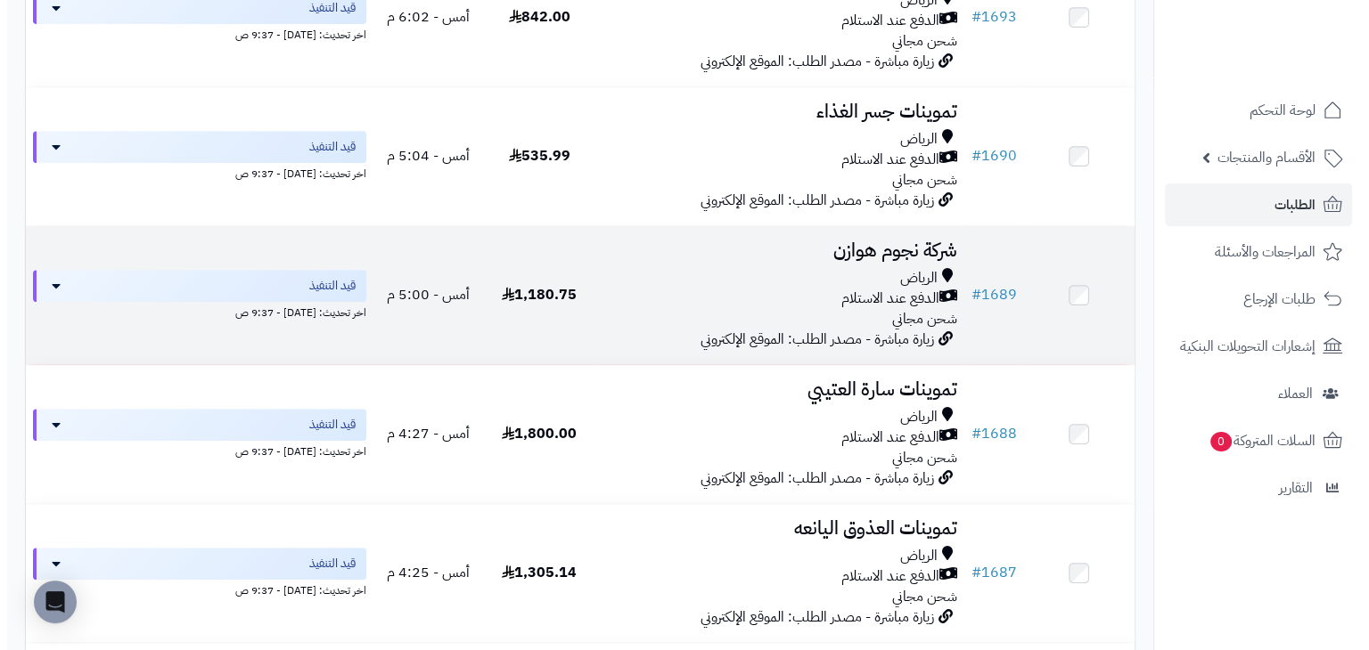
scroll to position [891, 0]
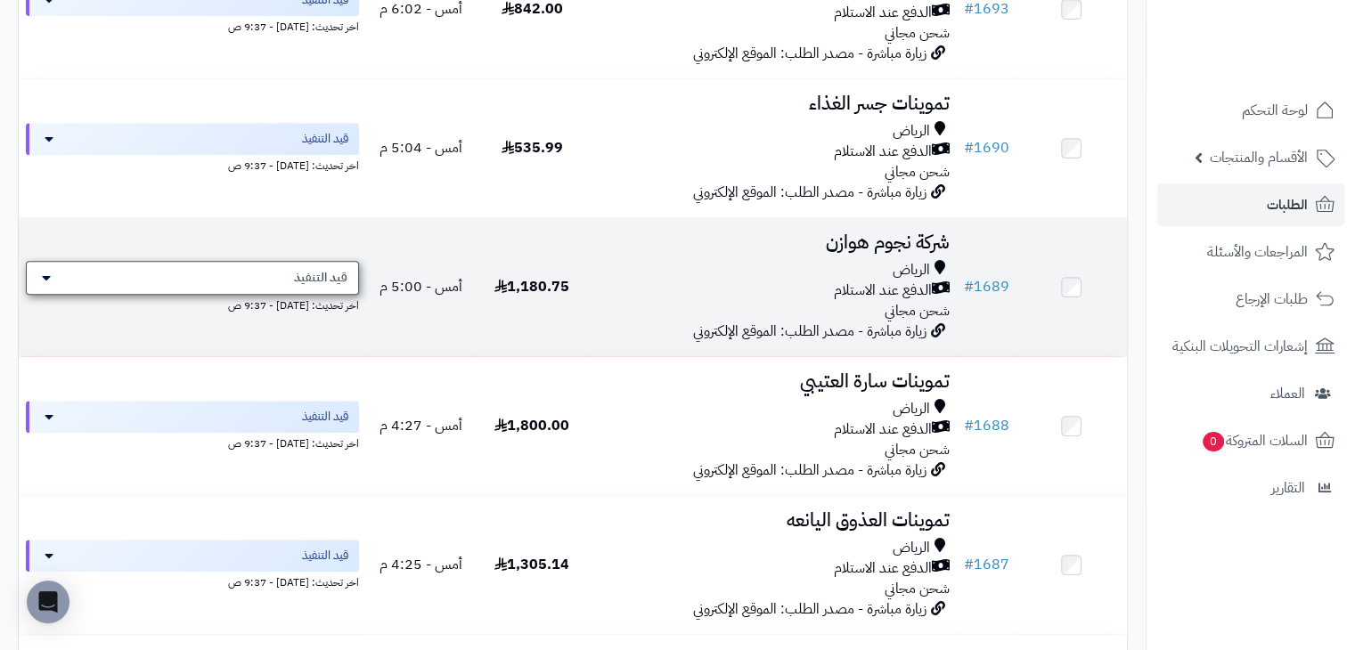
click at [337, 270] on span "قيد التنفيذ" at bounding box center [320, 278] width 53 height 18
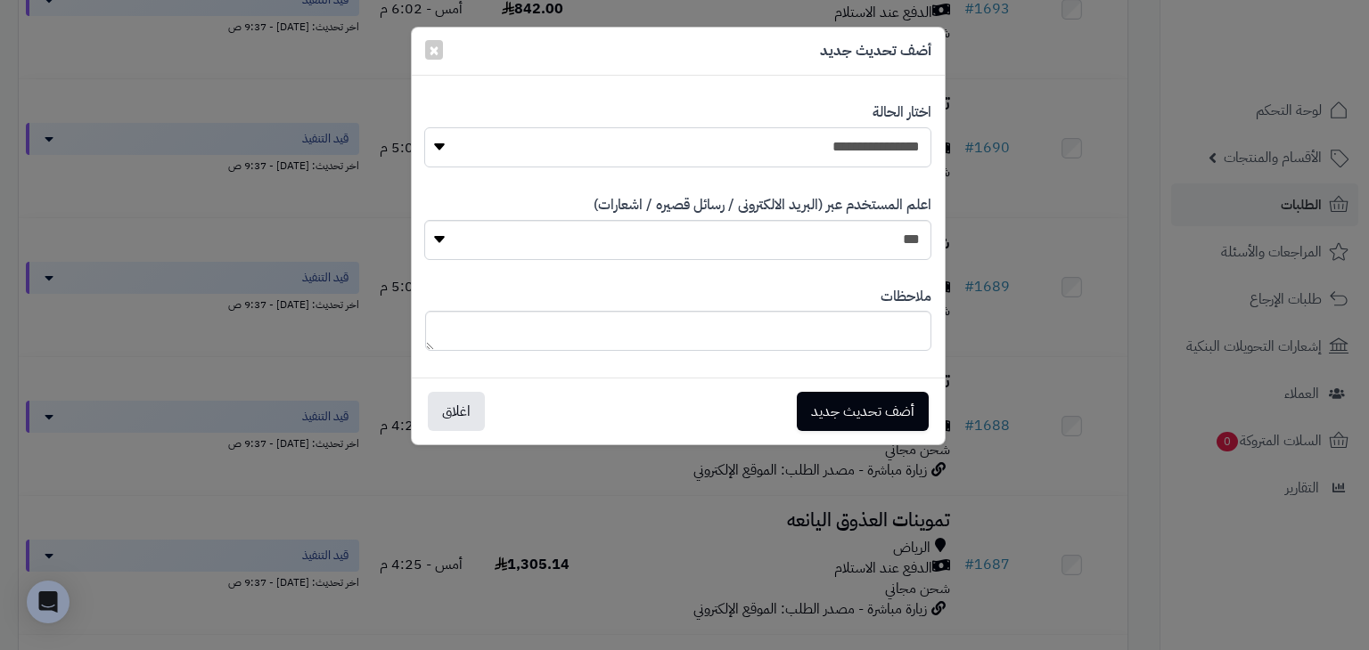
click at [613, 150] on select "**********" at bounding box center [677, 147] width 506 height 40
select select "**"
click at [424, 127] on select "**********" at bounding box center [677, 147] width 506 height 40
click at [820, 416] on button "أضف تحديث جديد" at bounding box center [863, 411] width 132 height 39
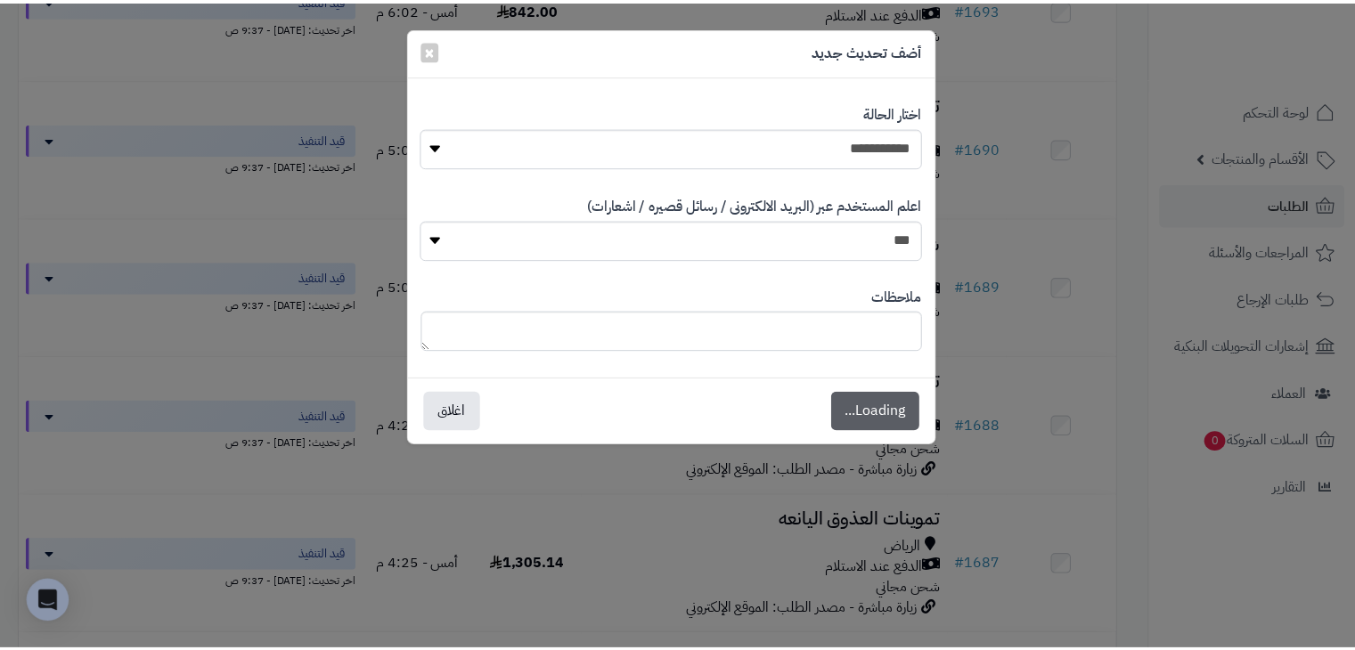
scroll to position [948, 0]
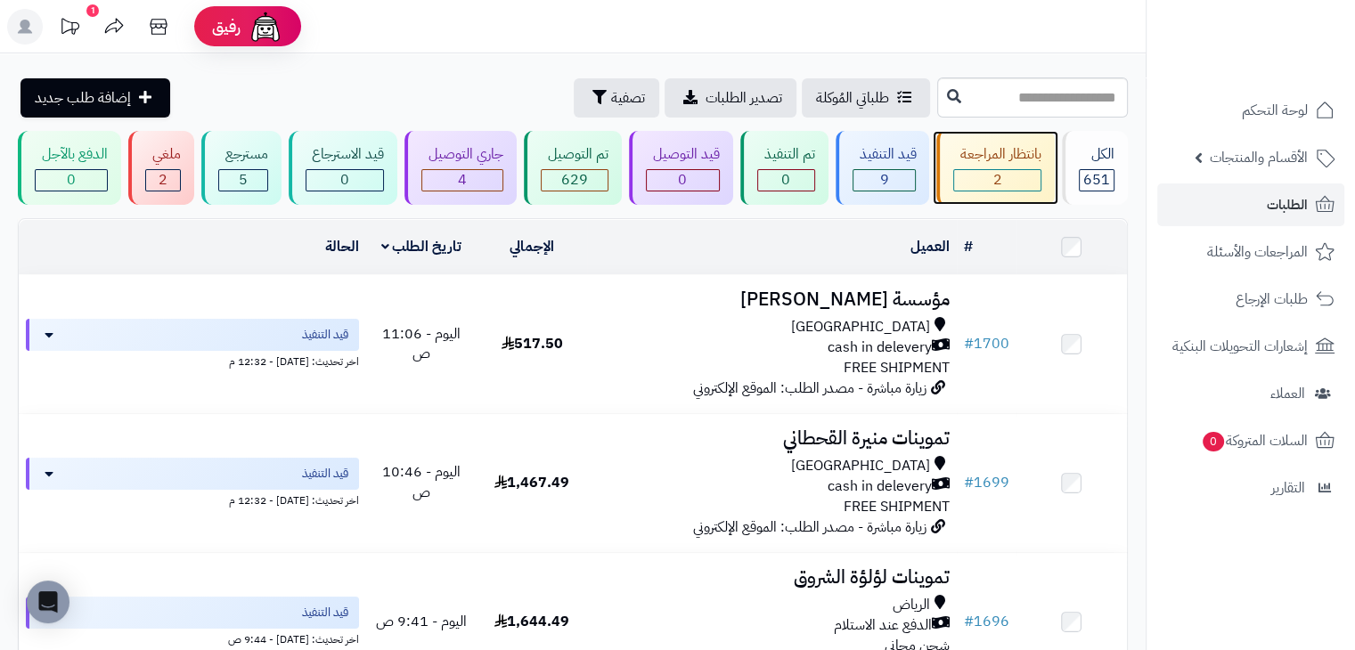
click at [1012, 149] on div "بانتظار المراجعة" at bounding box center [997, 154] width 88 height 20
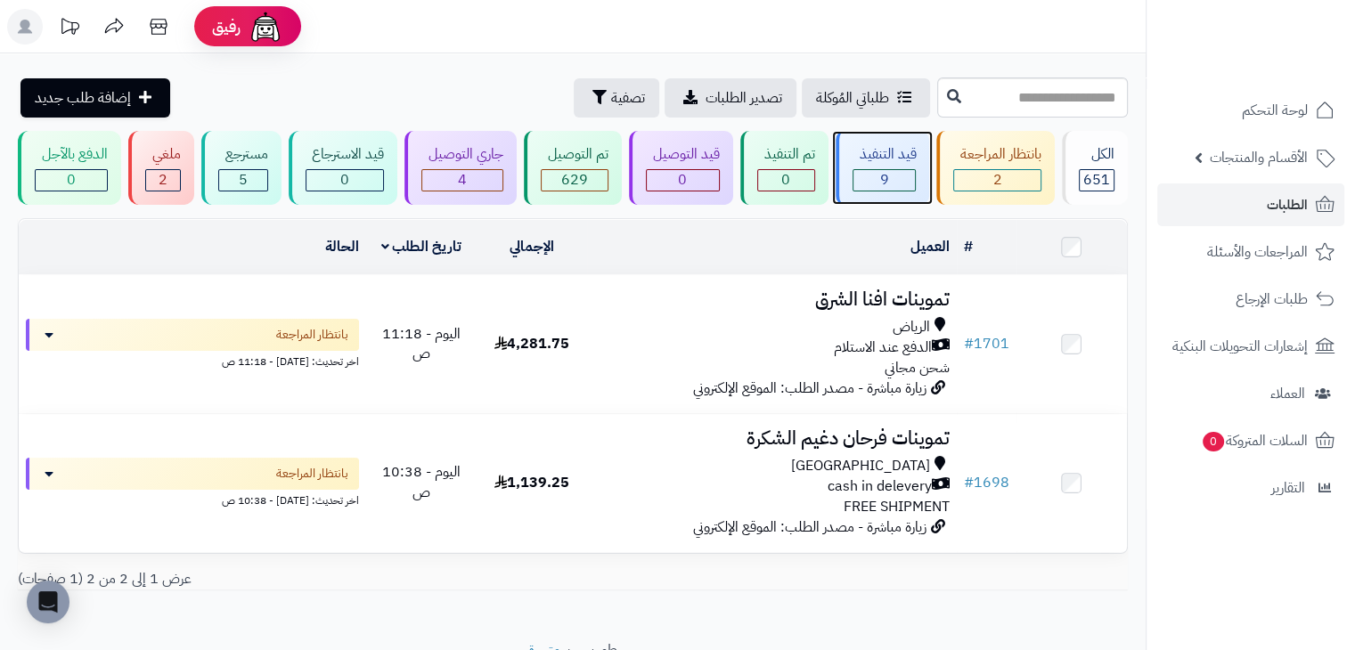
click at [898, 168] on div "قيد التنفيذ 9" at bounding box center [883, 168] width 94 height 74
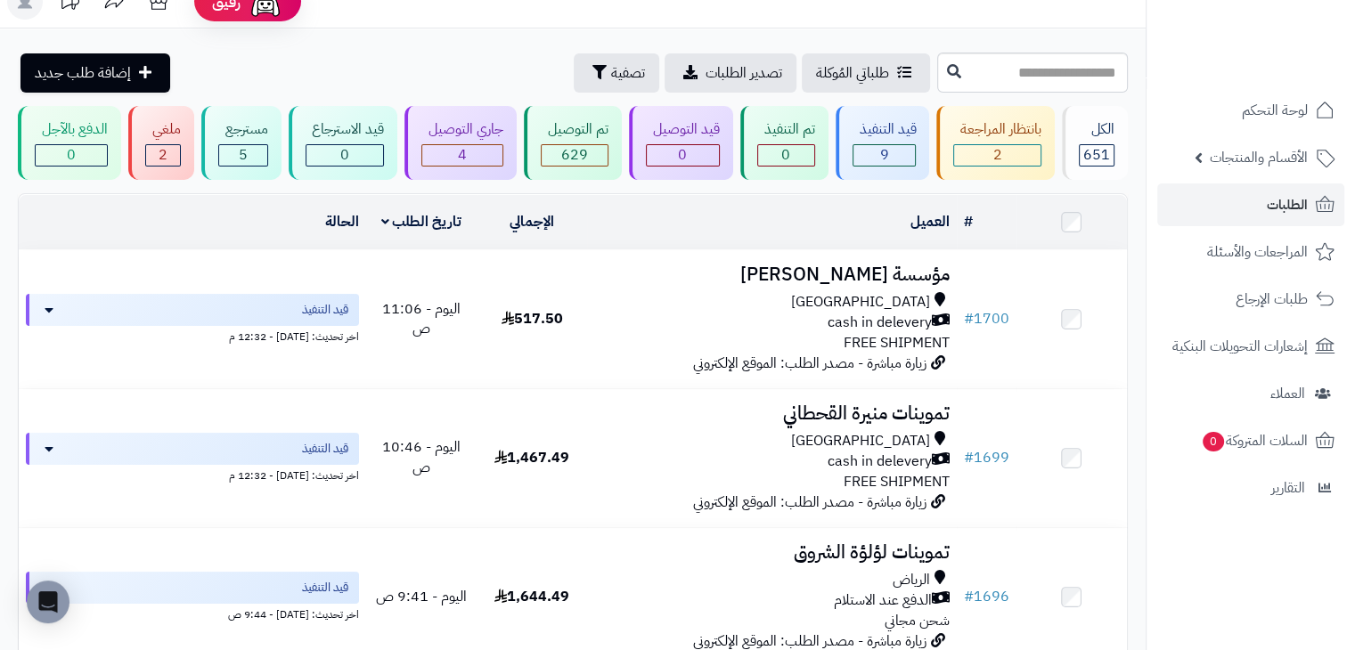
scroll to position [89, 0]
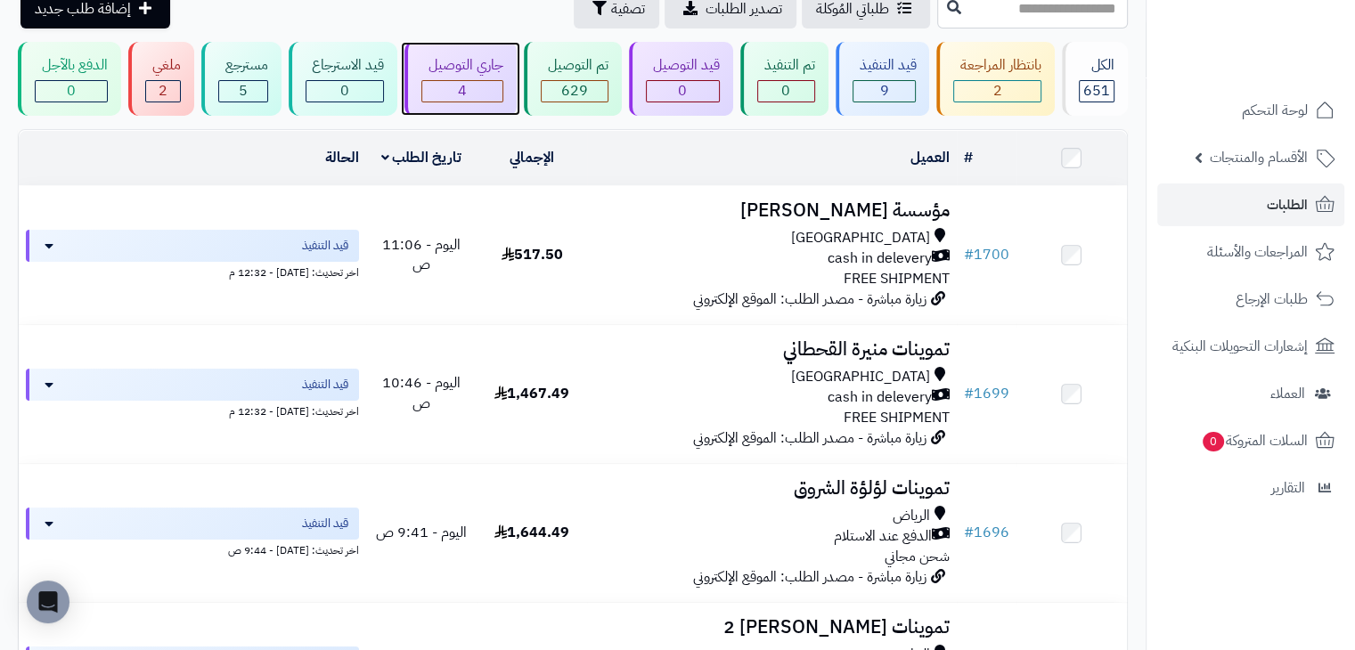
click at [438, 58] on div "جاري التوصيل" at bounding box center [462, 65] width 82 height 20
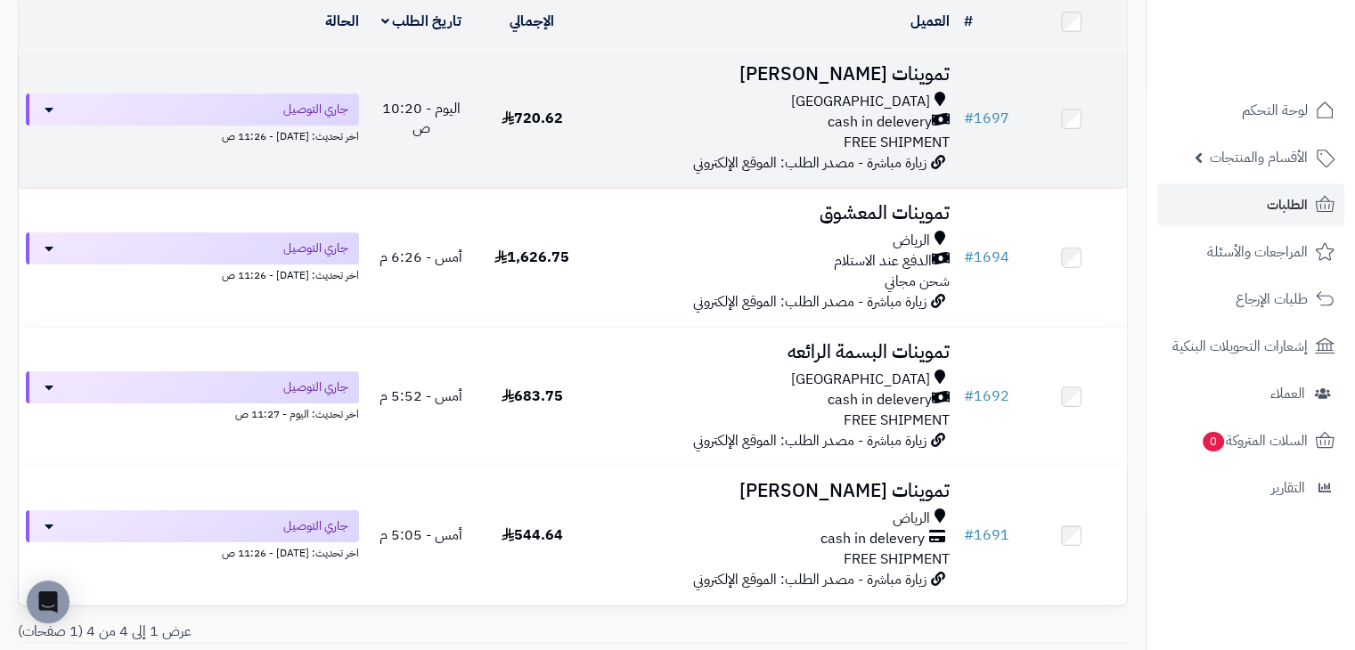
scroll to position [89, 0]
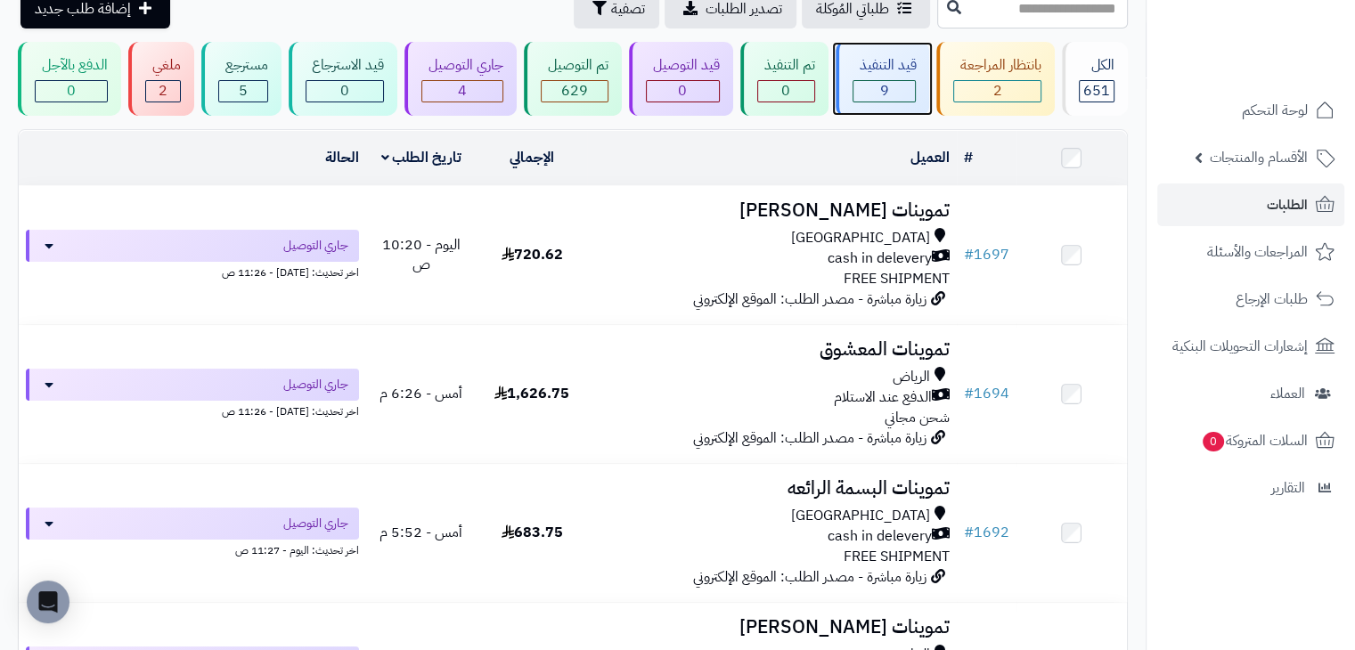
click at [887, 45] on div "قيد التنفيذ 9" at bounding box center [883, 79] width 94 height 74
